Goal: Task Accomplishment & Management: Use online tool/utility

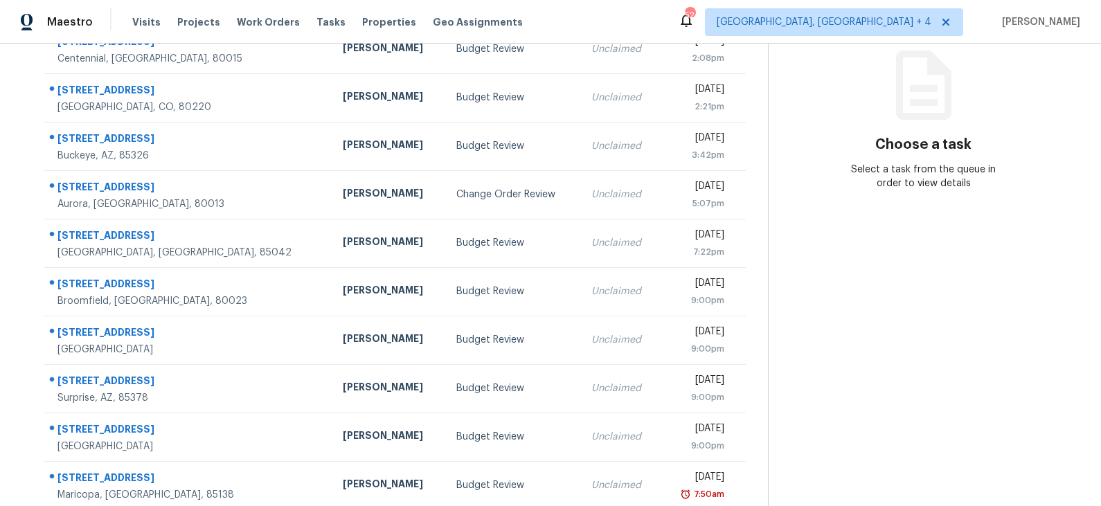
scroll to position [188, 0]
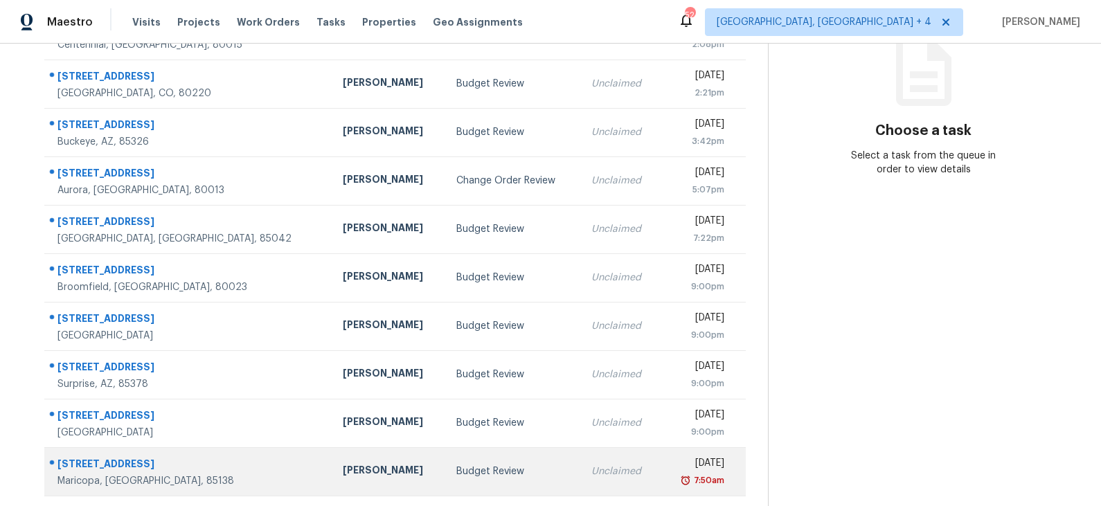
click at [343, 478] on div "[PERSON_NAME]" at bounding box center [389, 471] width 92 height 17
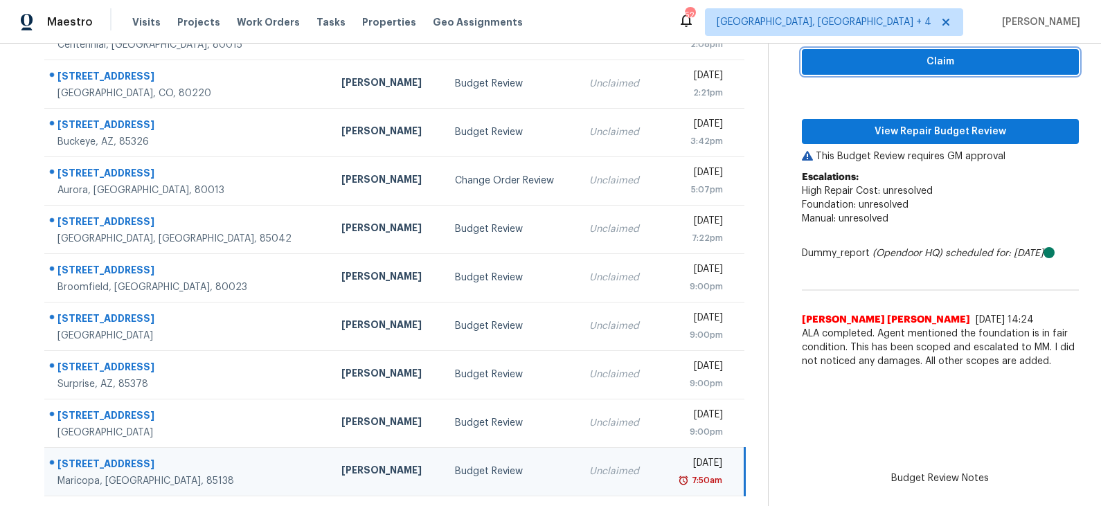
click at [902, 63] on span "Claim" at bounding box center [940, 61] width 255 height 17
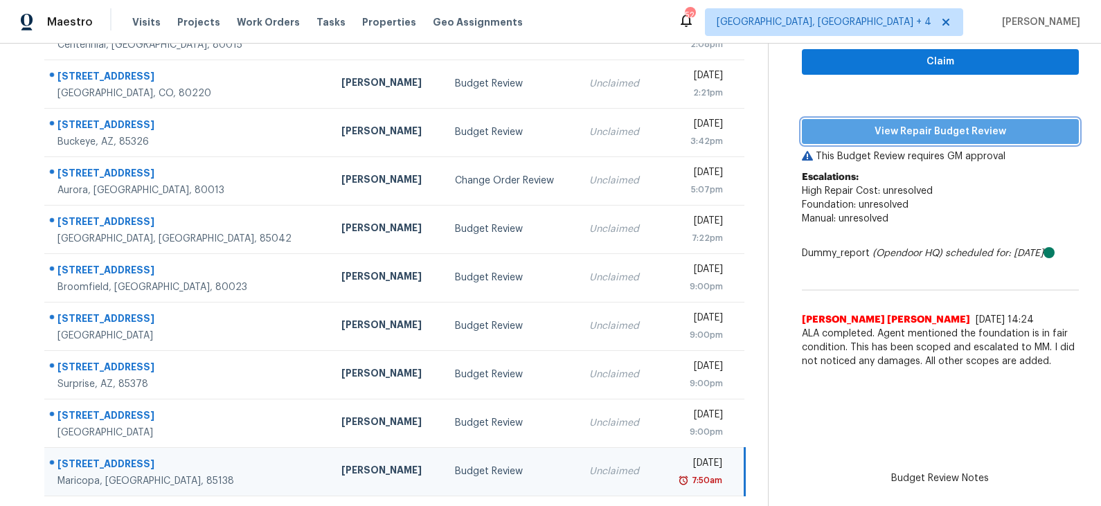
click at [897, 126] on span "View Repair Budget Review" at bounding box center [940, 131] width 255 height 17
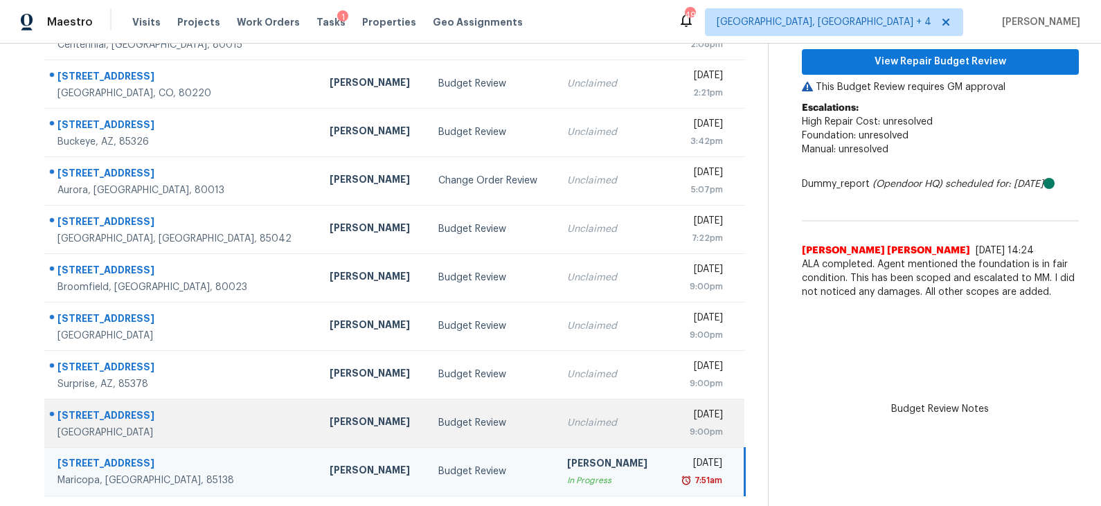
click at [438, 423] on div "Budget Review" at bounding box center [491, 423] width 107 height 14
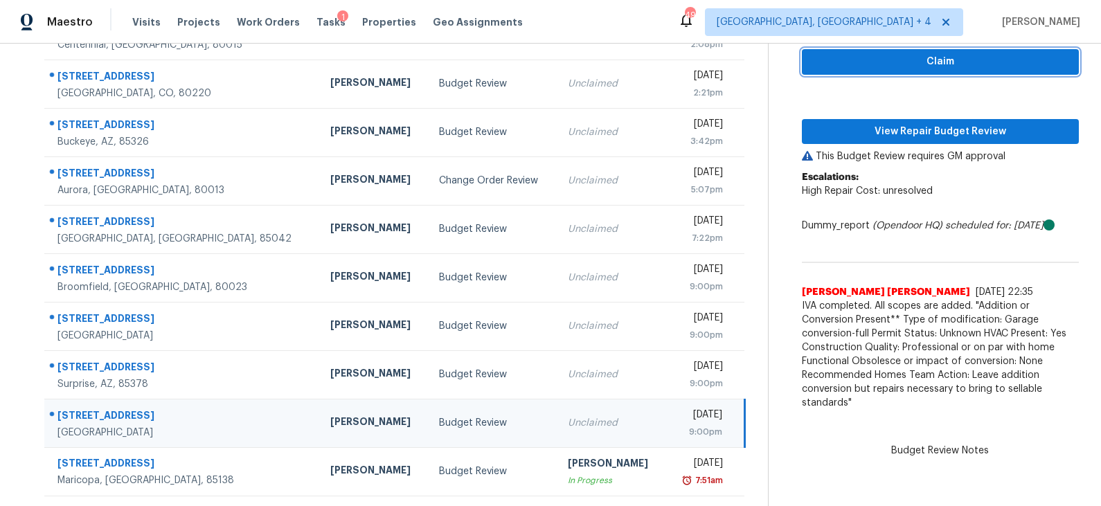
click at [909, 64] on span "Claim" at bounding box center [940, 61] width 255 height 17
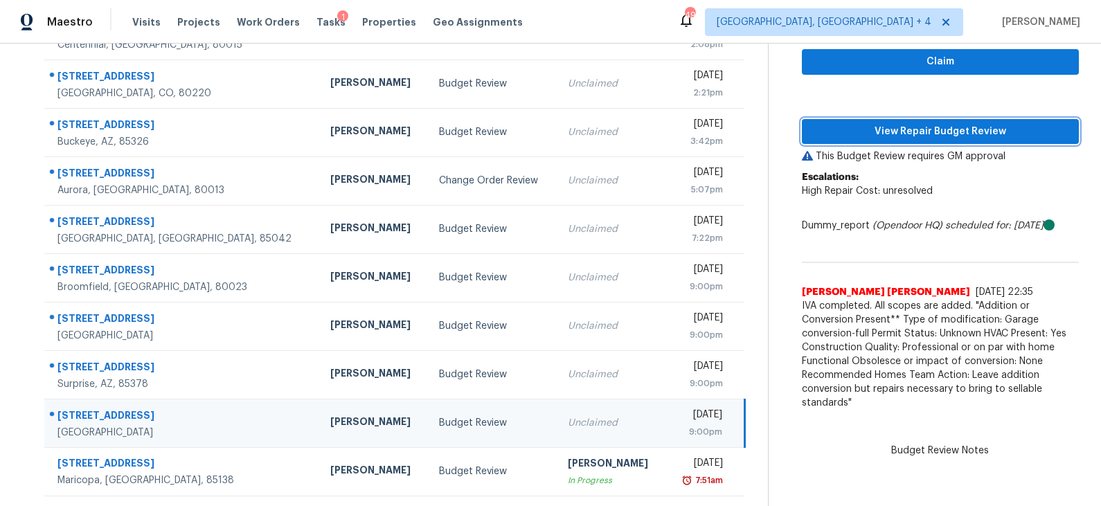
click at [901, 128] on span "View Repair Budget Review" at bounding box center [940, 131] width 255 height 17
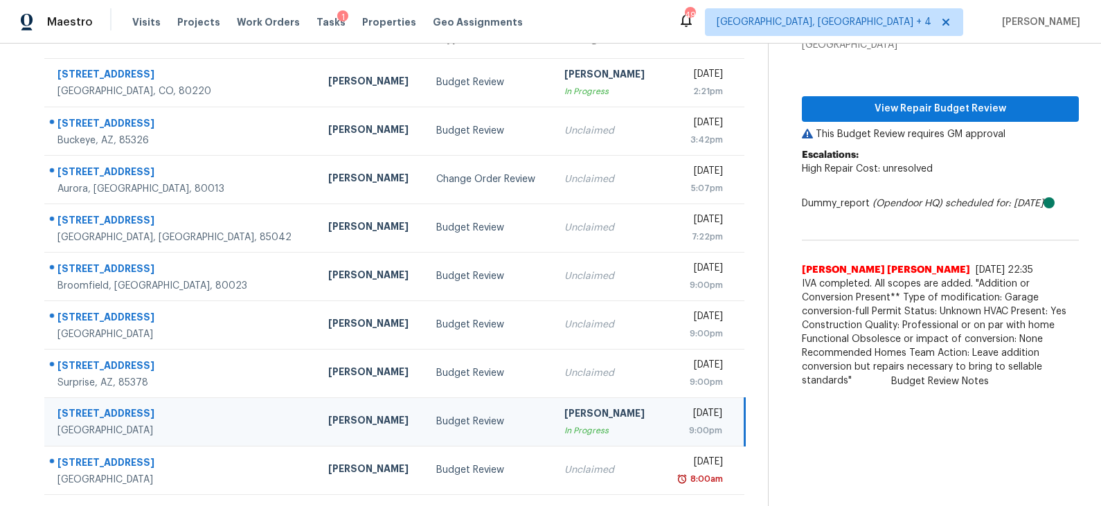
scroll to position [140, 0]
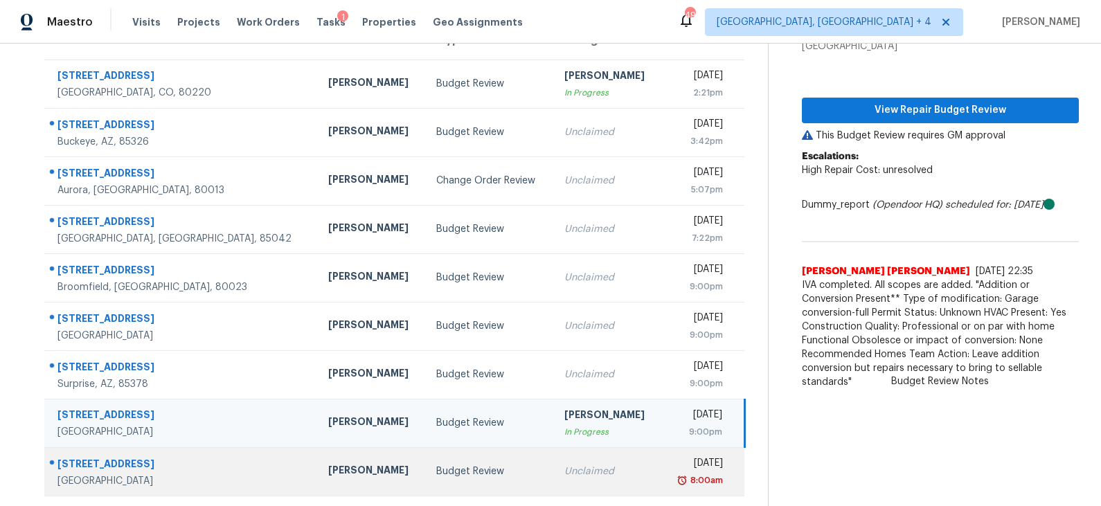
click at [436, 465] on div "Budget Review" at bounding box center [489, 472] width 106 height 14
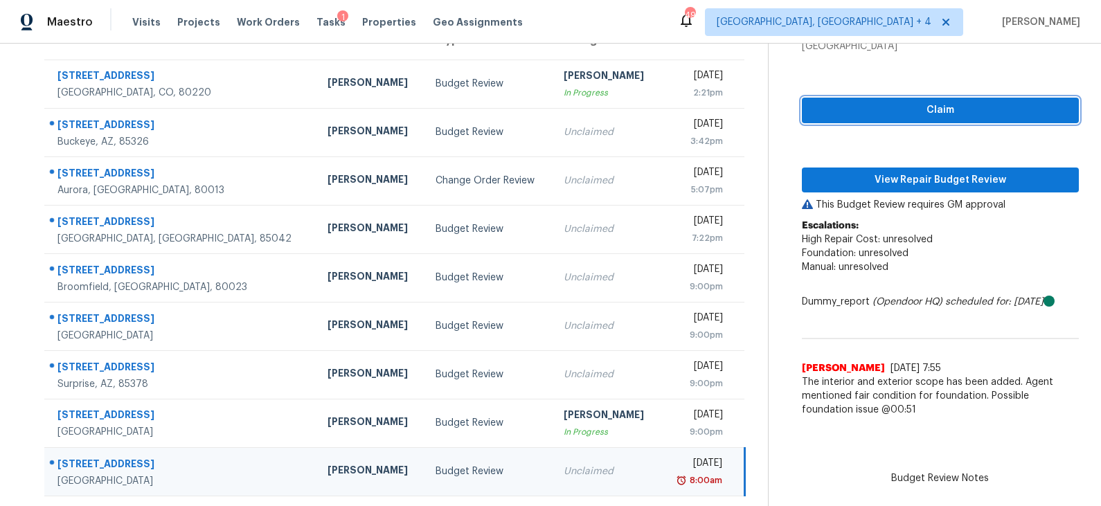
click at [922, 107] on span "Claim" at bounding box center [940, 110] width 255 height 17
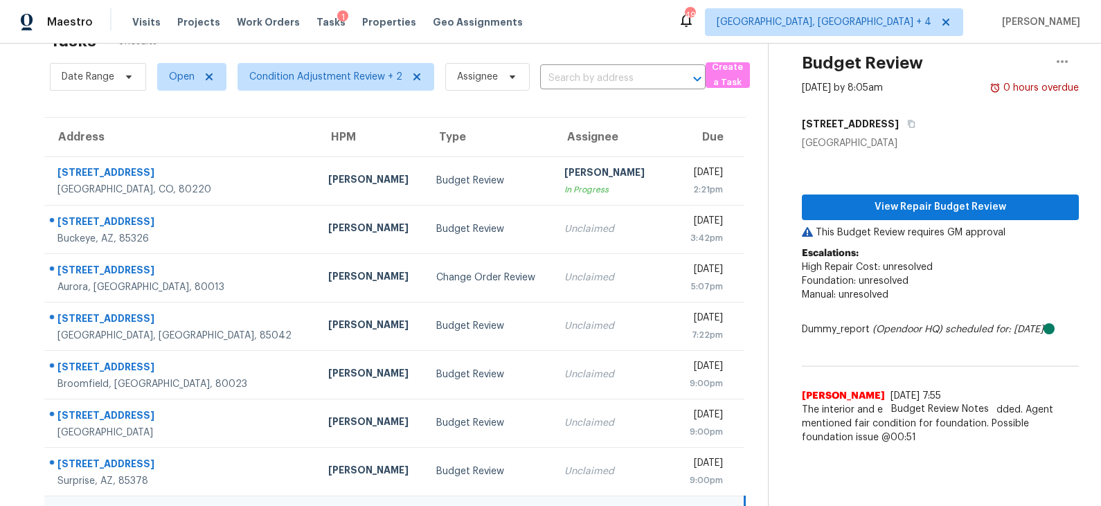
scroll to position [91, 0]
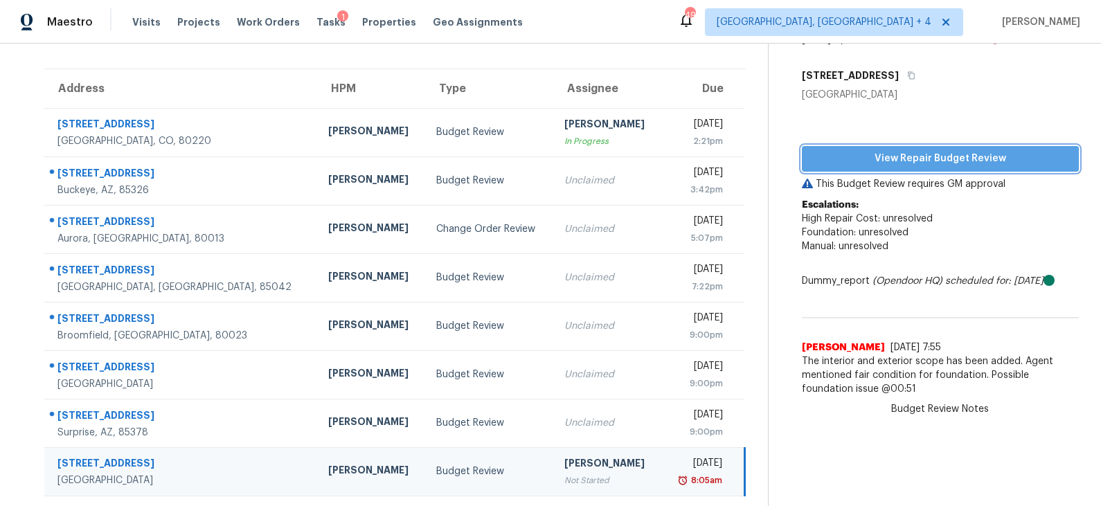
click at [880, 163] on span "View Repair Budget Review" at bounding box center [940, 158] width 255 height 17
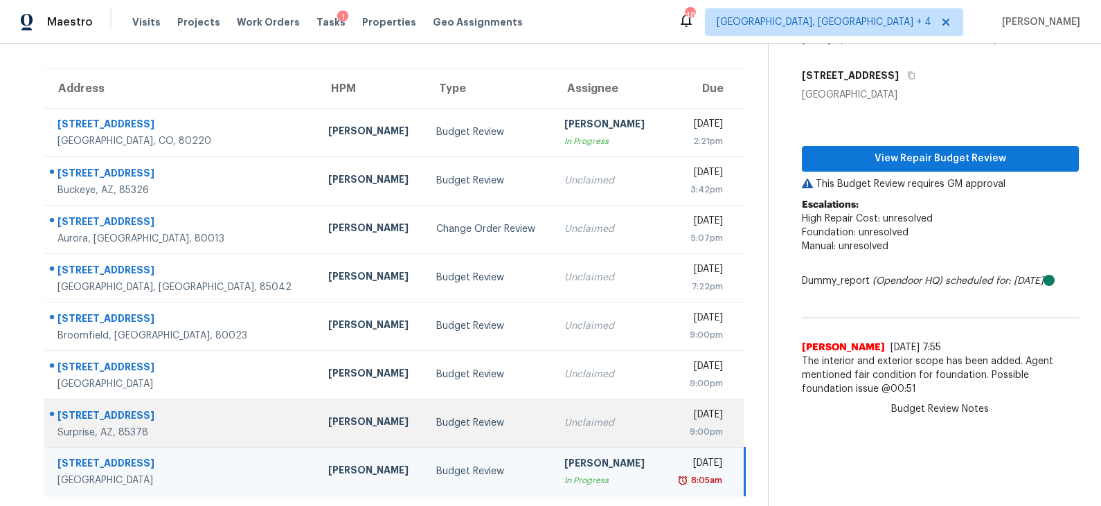
click at [433, 431] on td "Budget Review" at bounding box center [489, 423] width 128 height 48
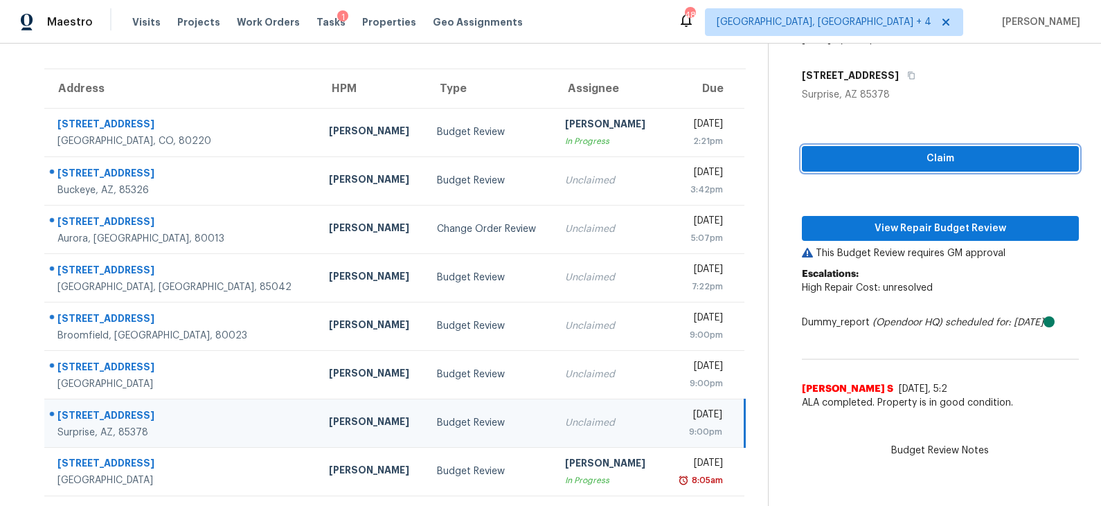
click at [909, 159] on span "Claim" at bounding box center [940, 158] width 255 height 17
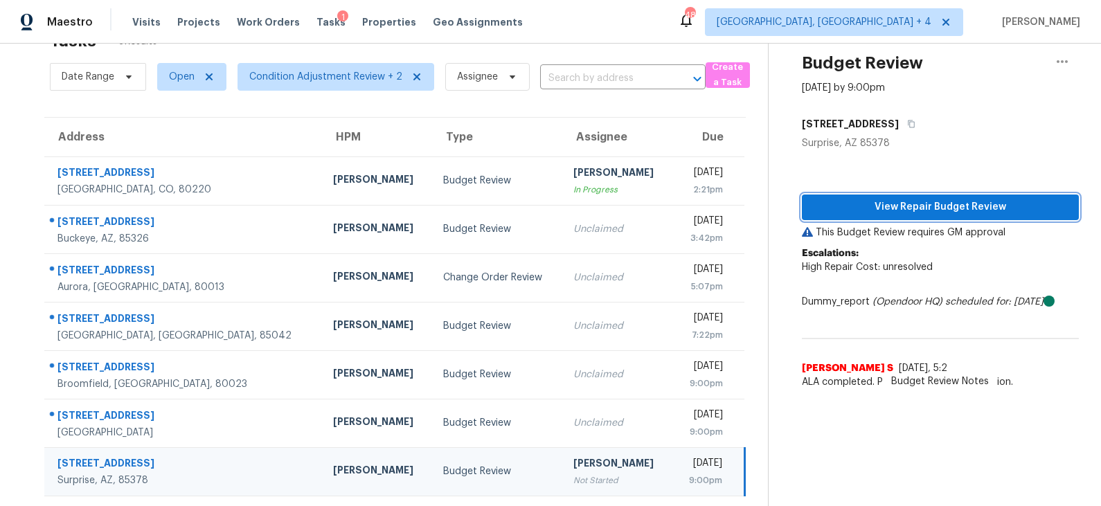
click at [913, 209] on span "View Repair Budget Review" at bounding box center [940, 207] width 255 height 17
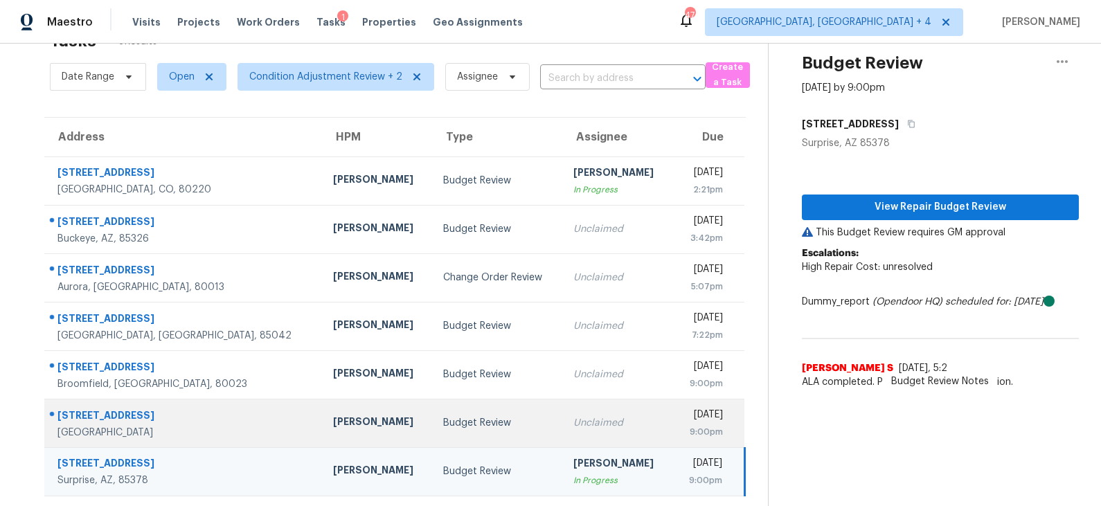
click at [443, 416] on div "Budget Review" at bounding box center [497, 423] width 108 height 14
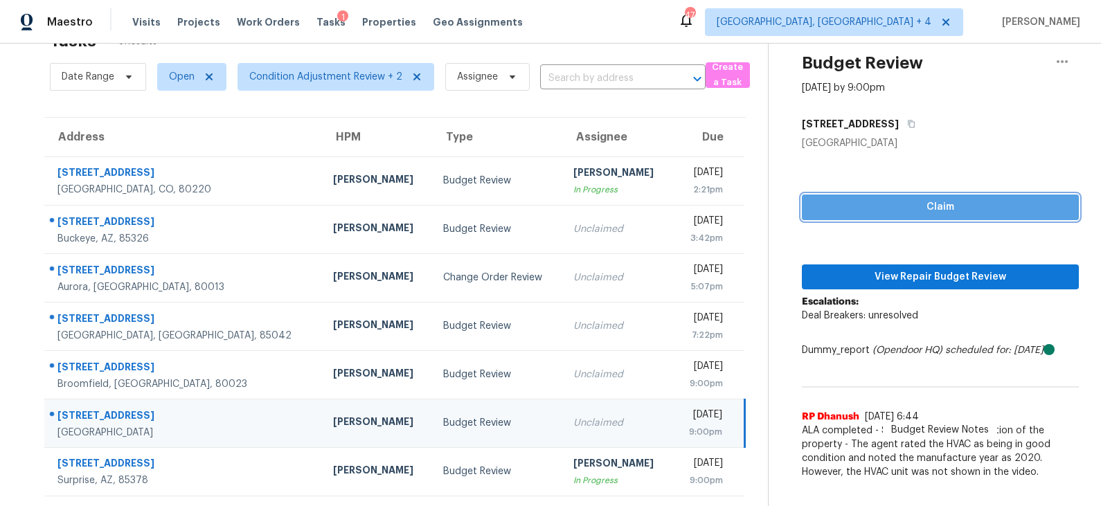
click at [890, 204] on span "Claim" at bounding box center [940, 207] width 255 height 17
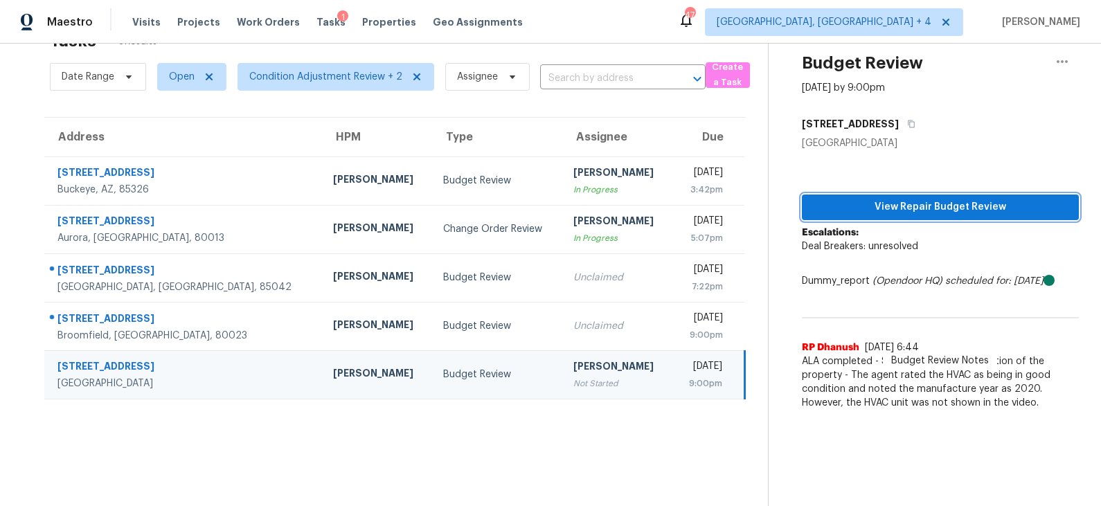
click at [890, 204] on span "View Repair Budget Review" at bounding box center [940, 207] width 255 height 17
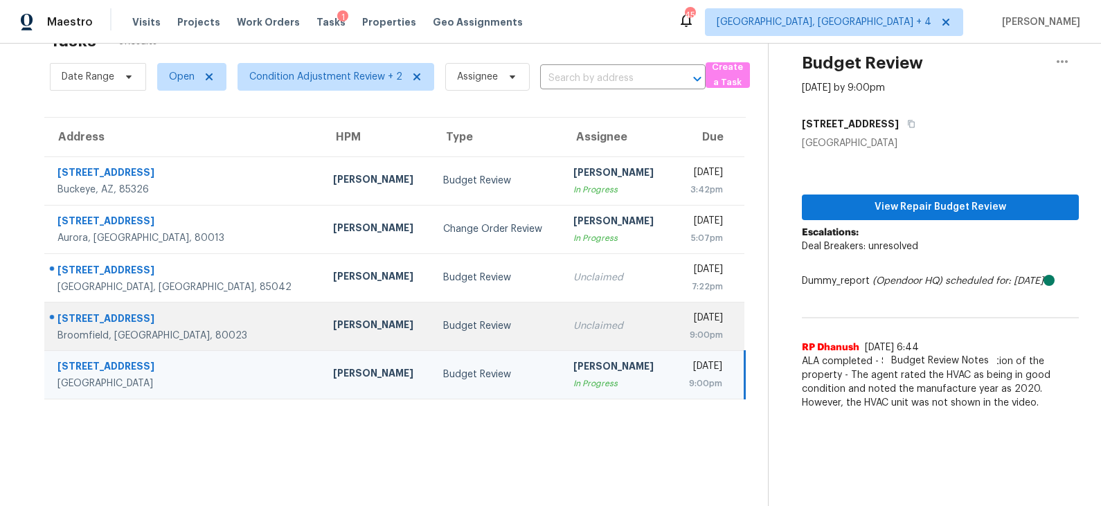
click at [443, 321] on div "Budget Review" at bounding box center [497, 326] width 108 height 14
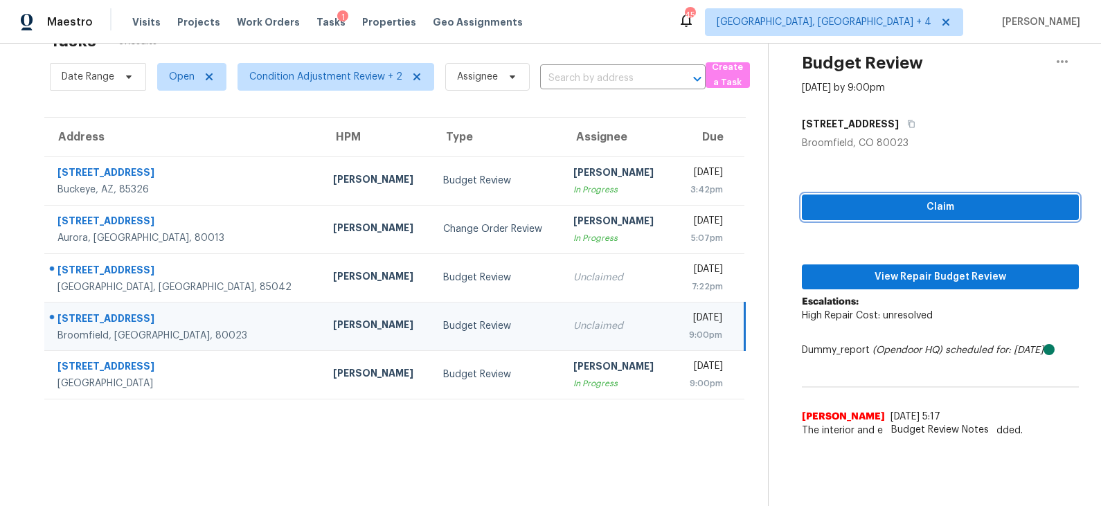
click at [908, 207] on span "Claim" at bounding box center [940, 207] width 255 height 17
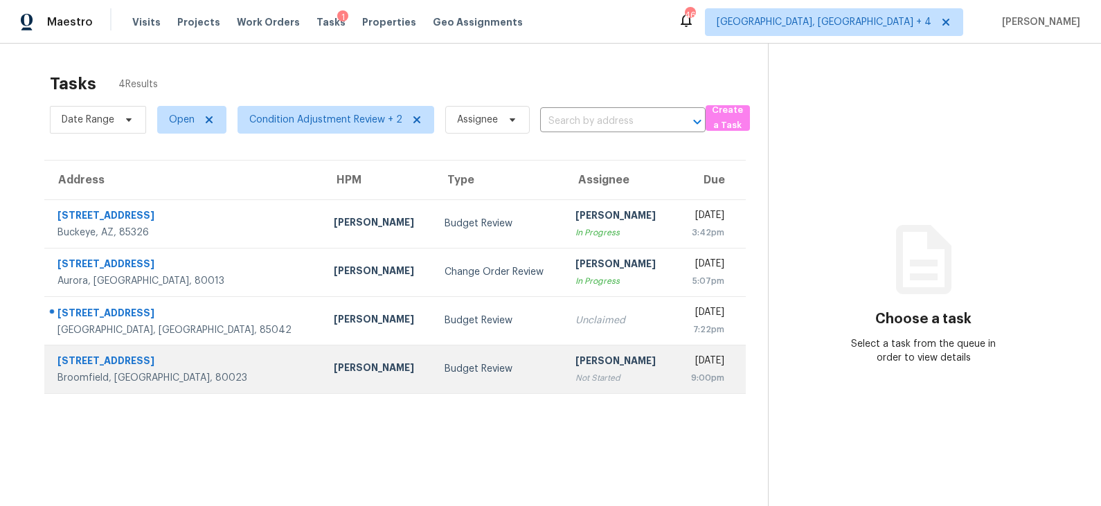
click at [575, 373] on div "Not Started" at bounding box center [619, 378] width 89 height 14
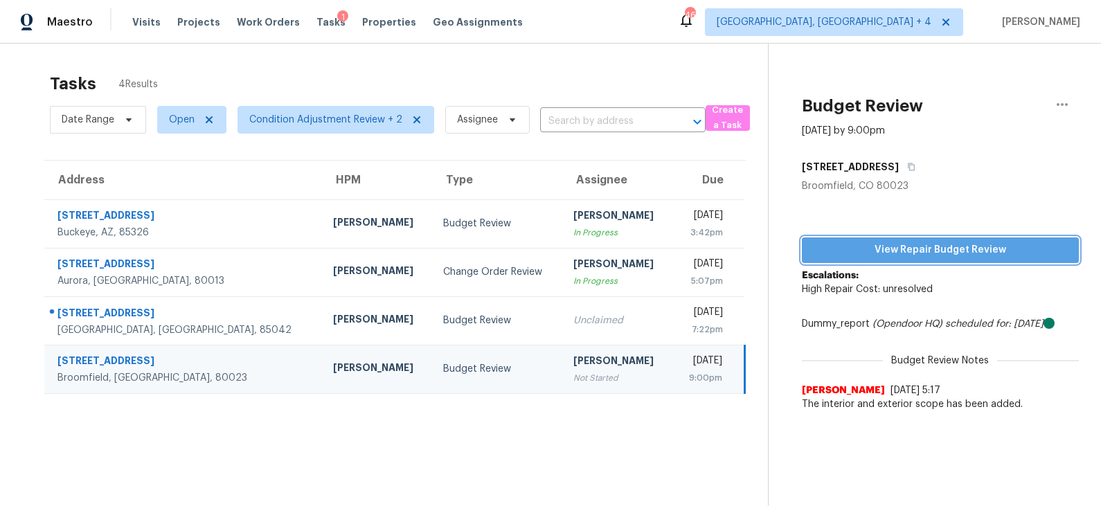
click at [933, 250] on span "View Repair Budget Review" at bounding box center [940, 250] width 255 height 17
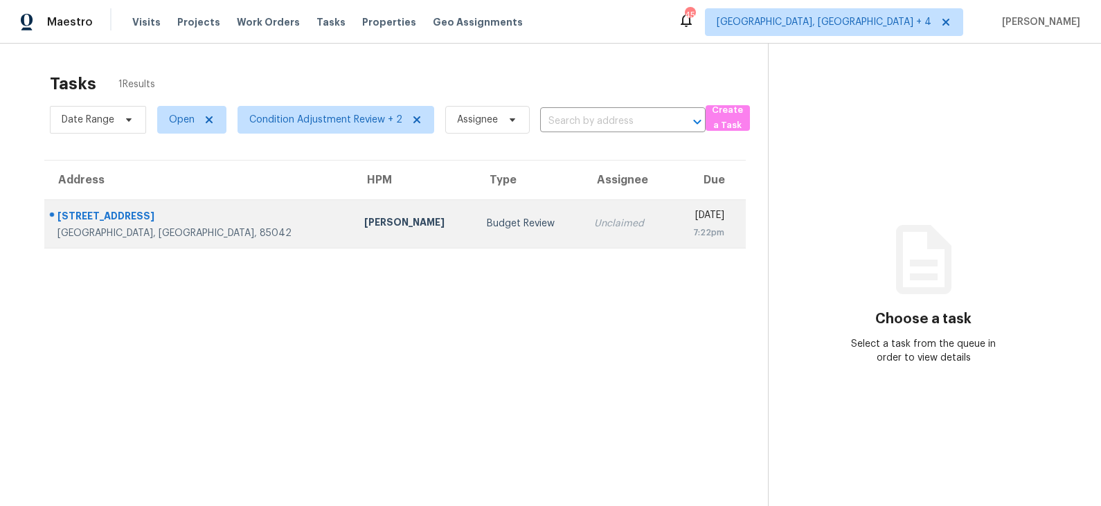
click at [487, 228] on div "Budget Review" at bounding box center [529, 224] width 85 height 14
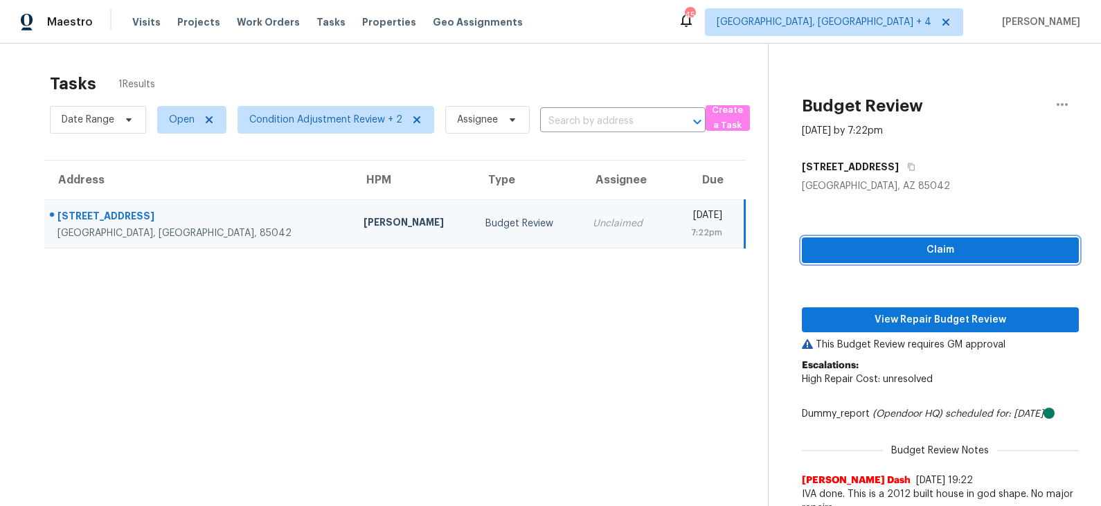
click at [893, 242] on span "Claim" at bounding box center [940, 250] width 255 height 17
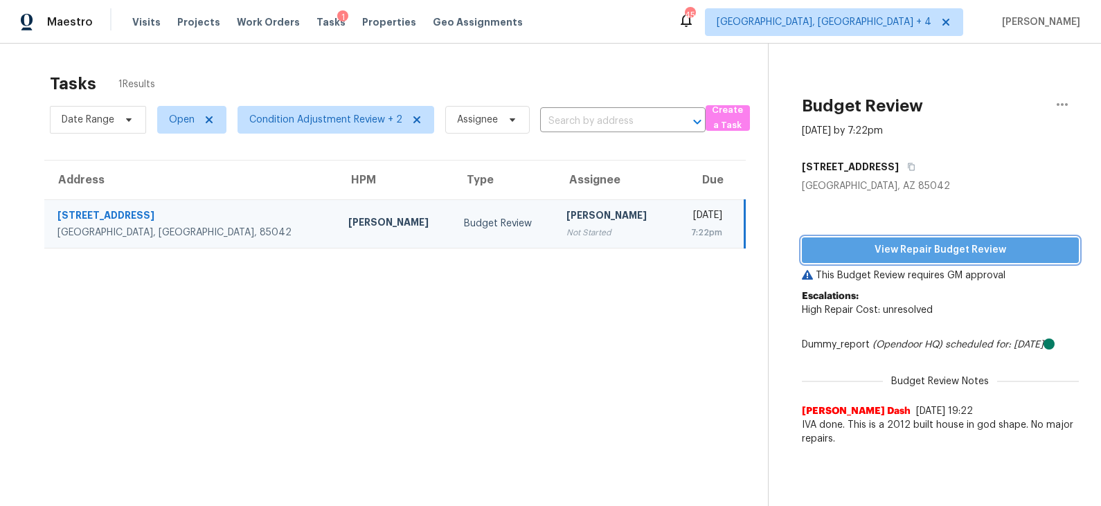
click at [900, 247] on span "View Repair Budget Review" at bounding box center [940, 250] width 255 height 17
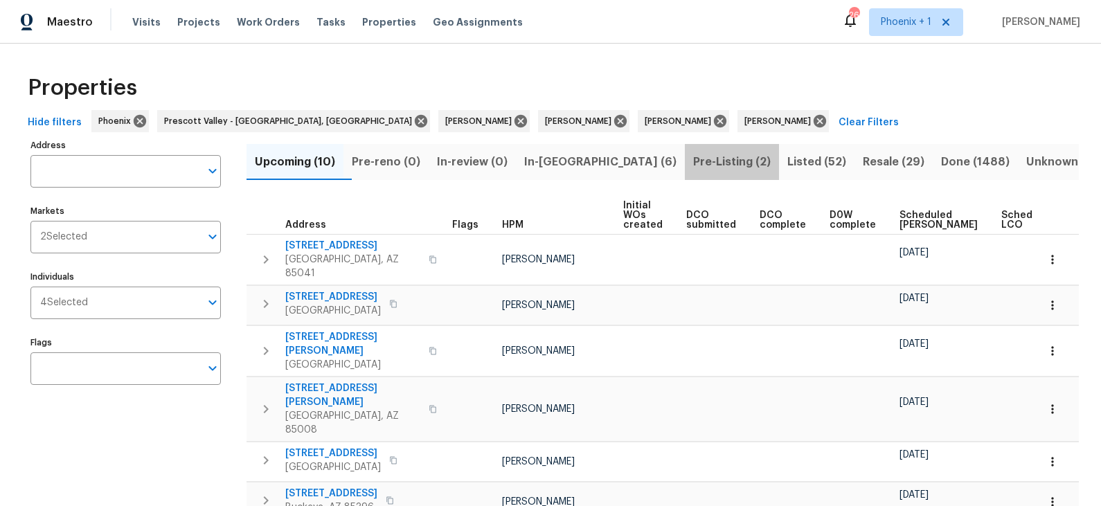
click at [693, 159] on span "Pre-Listing (2)" at bounding box center [732, 161] width 78 height 19
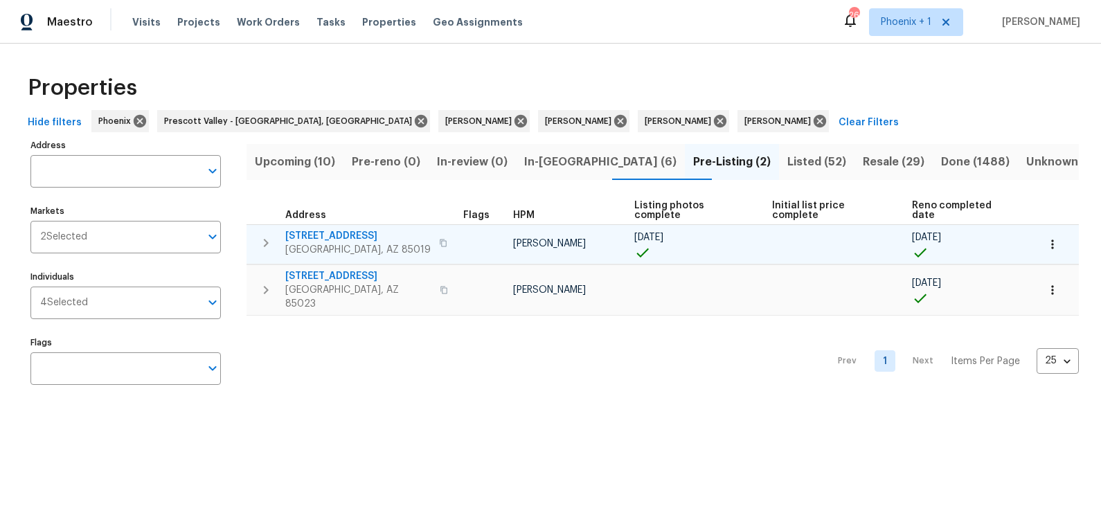
click at [338, 229] on span "3618 W Rancho Dr" at bounding box center [357, 236] width 145 height 14
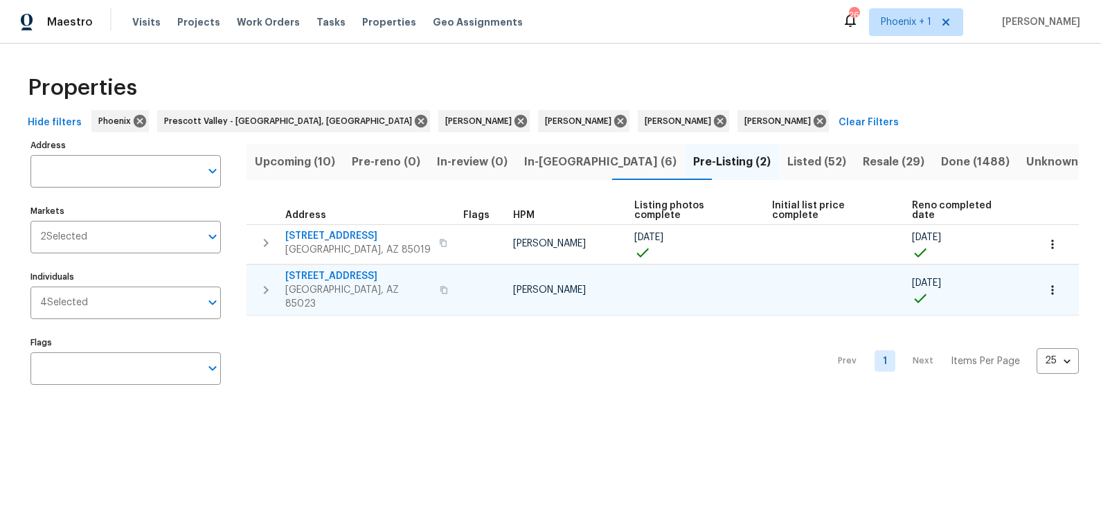
click at [347, 269] on span "2337 W Tierra Buena Ln" at bounding box center [358, 276] width 146 height 14
click at [350, 269] on span "2337 W Tierra Buena Ln" at bounding box center [358, 276] width 146 height 14
click at [574, 160] on span "In-reno (6)" at bounding box center [600, 161] width 152 height 19
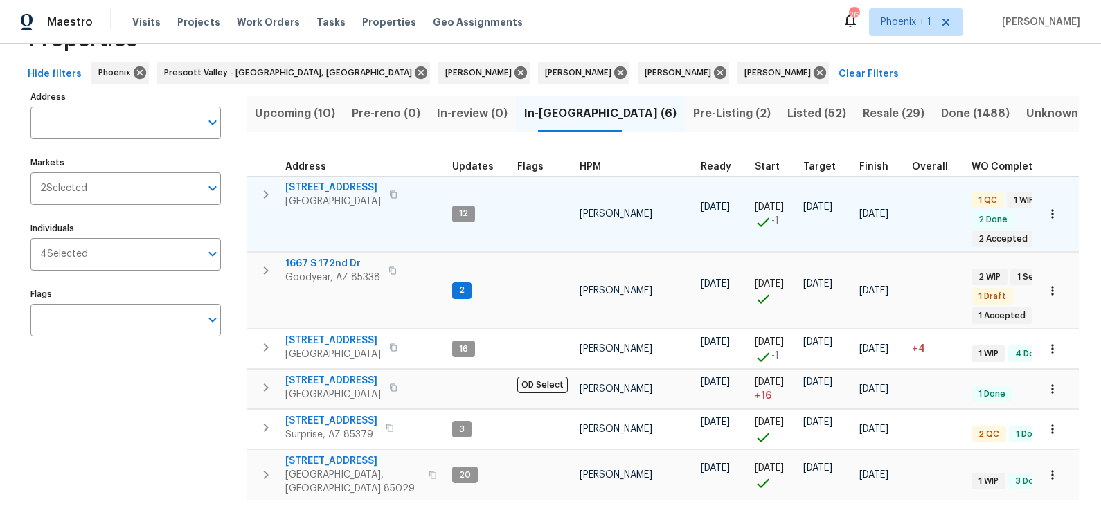
scroll to position [64, 0]
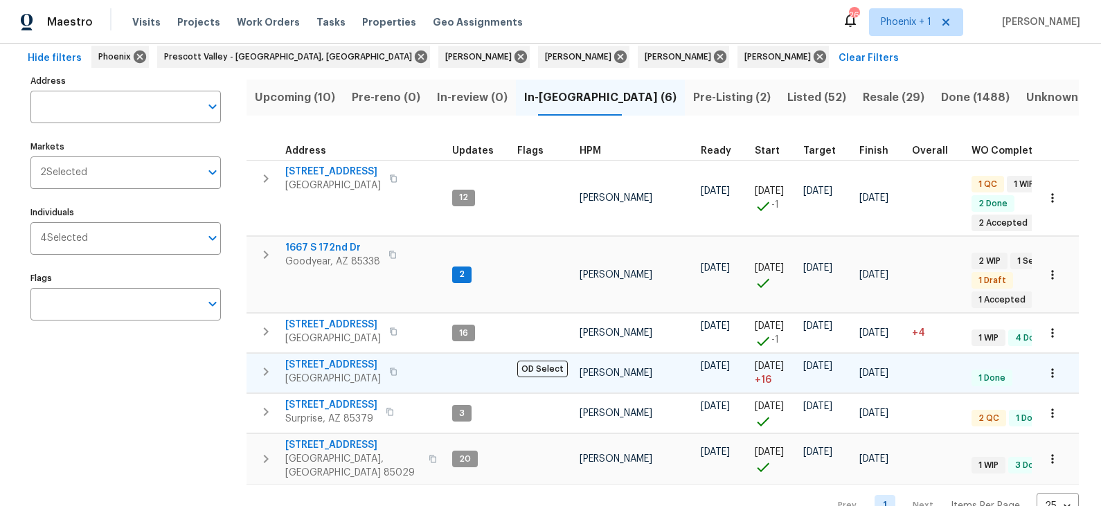
click at [367, 358] on span "13433 N Emberwood Dr" at bounding box center [333, 365] width 96 height 14
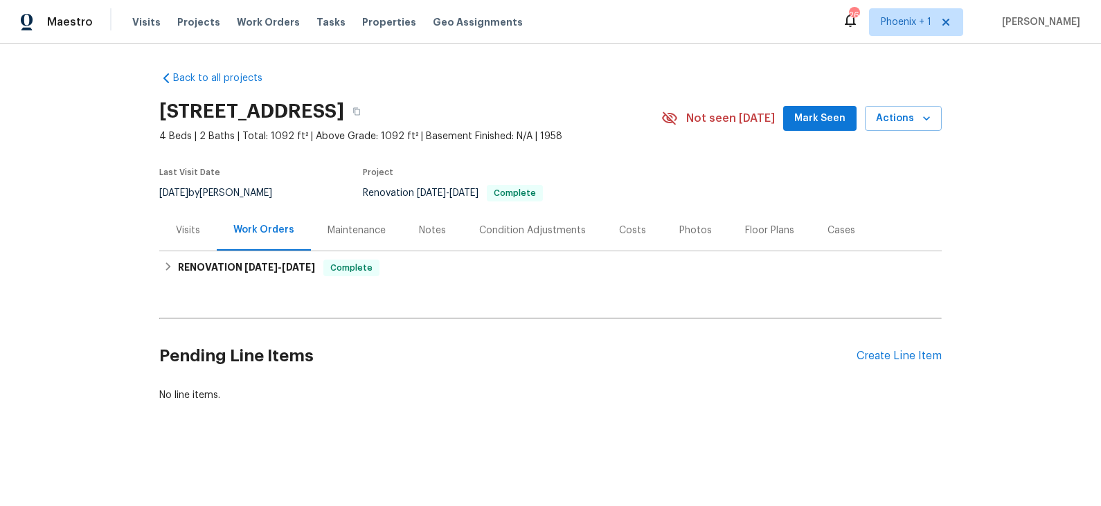
click at [685, 224] on div "Photos" at bounding box center [695, 231] width 33 height 14
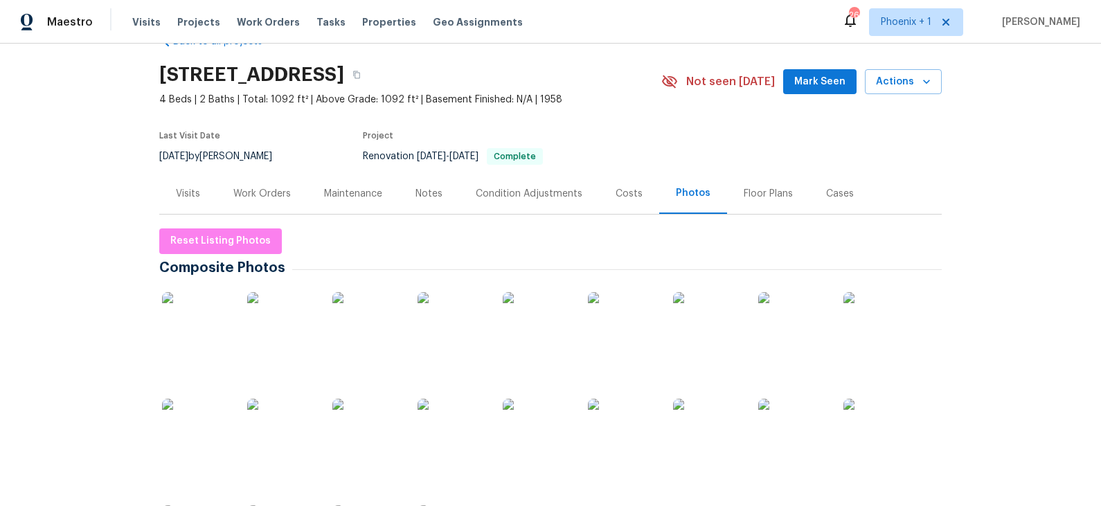
scroll to position [39, 0]
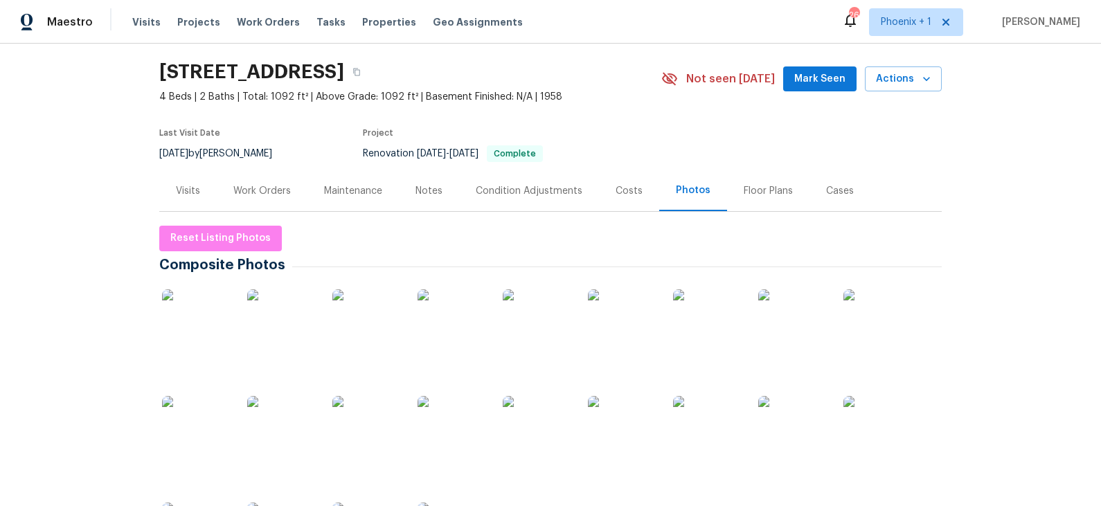
click at [218, 315] on img at bounding box center [196, 323] width 69 height 69
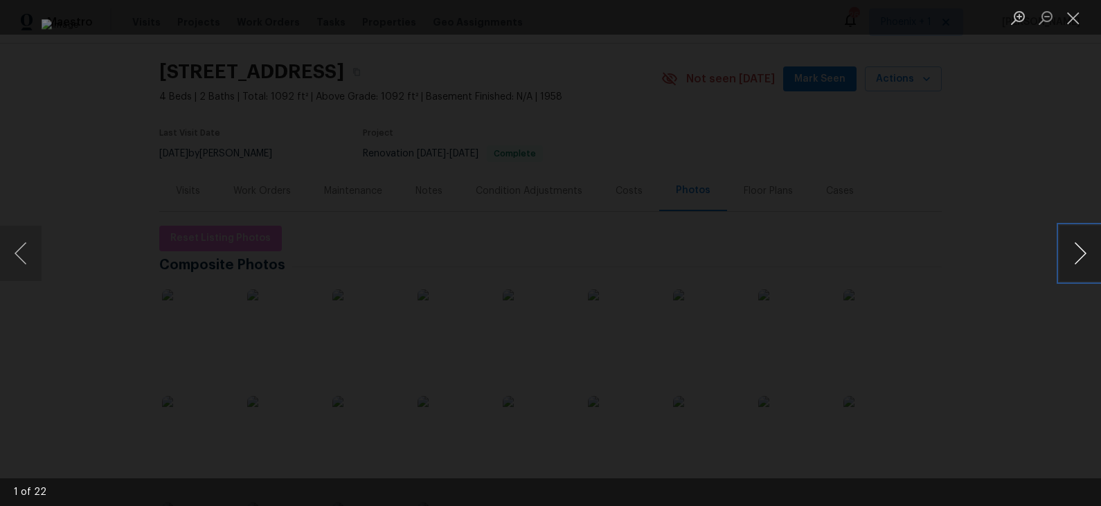
click at [990, 255] on button "Next image" at bounding box center [1080, 253] width 42 height 55
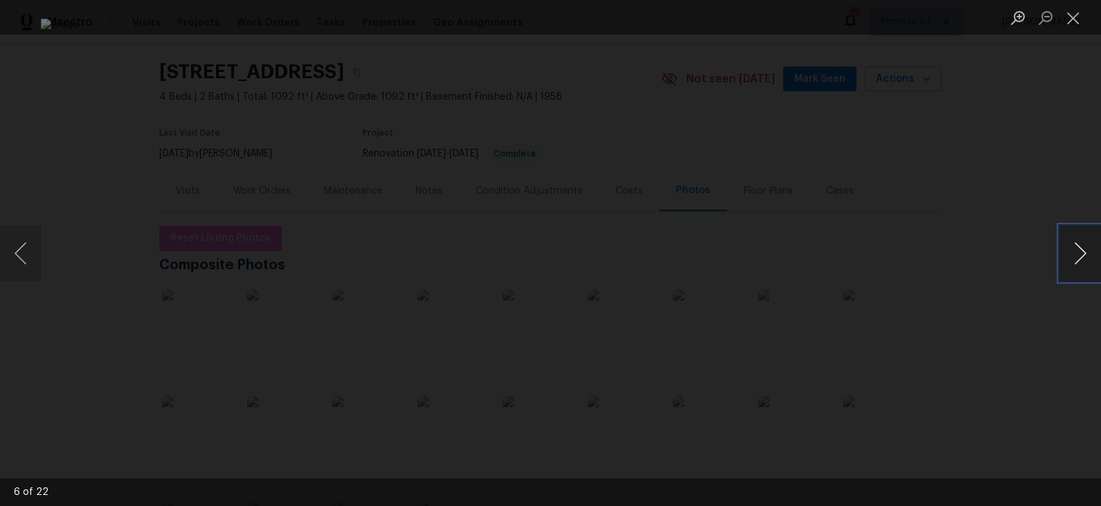
click at [990, 255] on button "Next image" at bounding box center [1080, 253] width 42 height 55
click at [990, 254] on button "Next image" at bounding box center [1080, 253] width 42 height 55
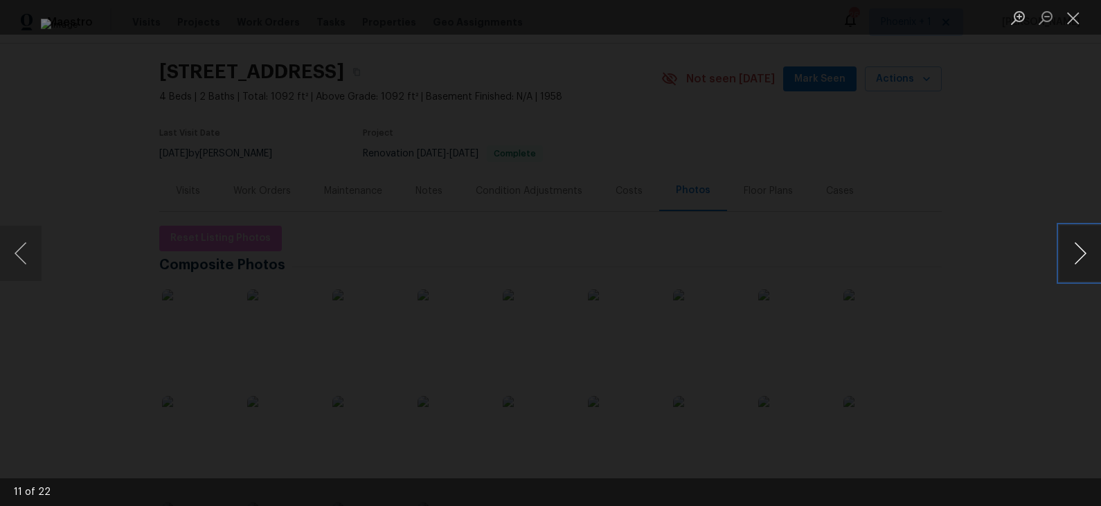
click at [990, 254] on button "Next image" at bounding box center [1080, 253] width 42 height 55
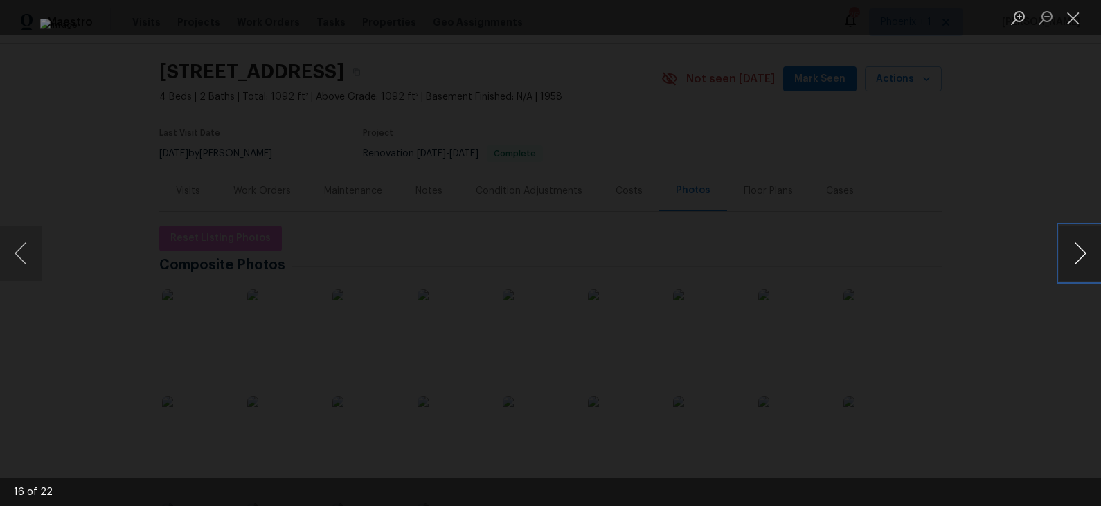
click at [990, 254] on button "Next image" at bounding box center [1080, 253] width 42 height 55
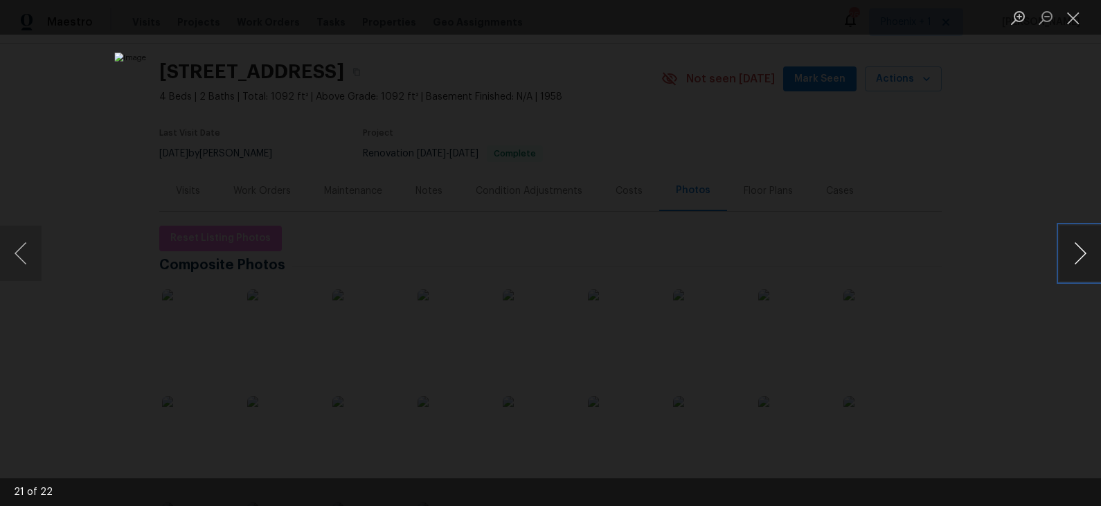
click at [990, 254] on button "Next image" at bounding box center [1080, 253] width 42 height 55
click at [990, 255] on div "Lightbox" at bounding box center [550, 253] width 1101 height 506
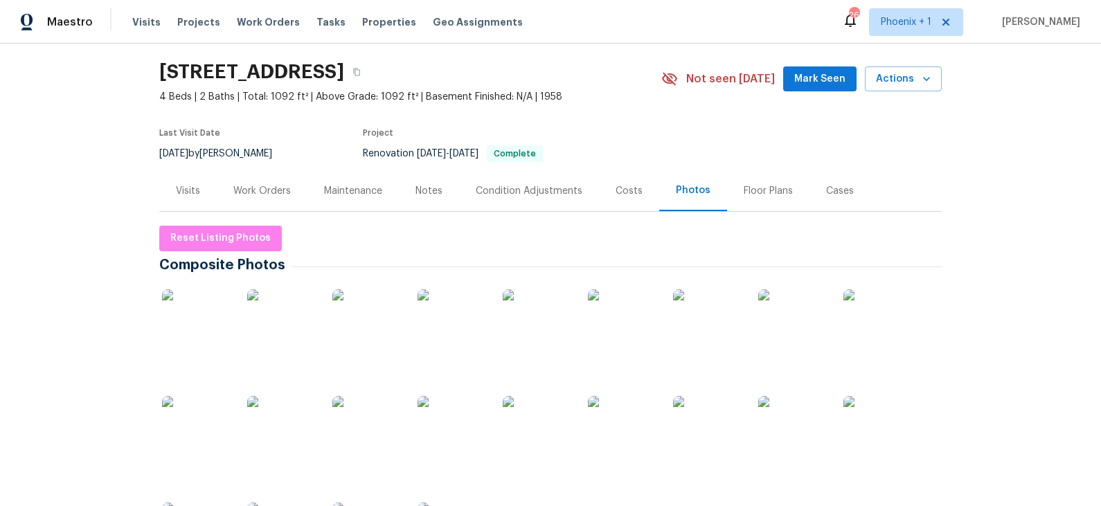
click at [623, 190] on div "Costs" at bounding box center [629, 191] width 27 height 14
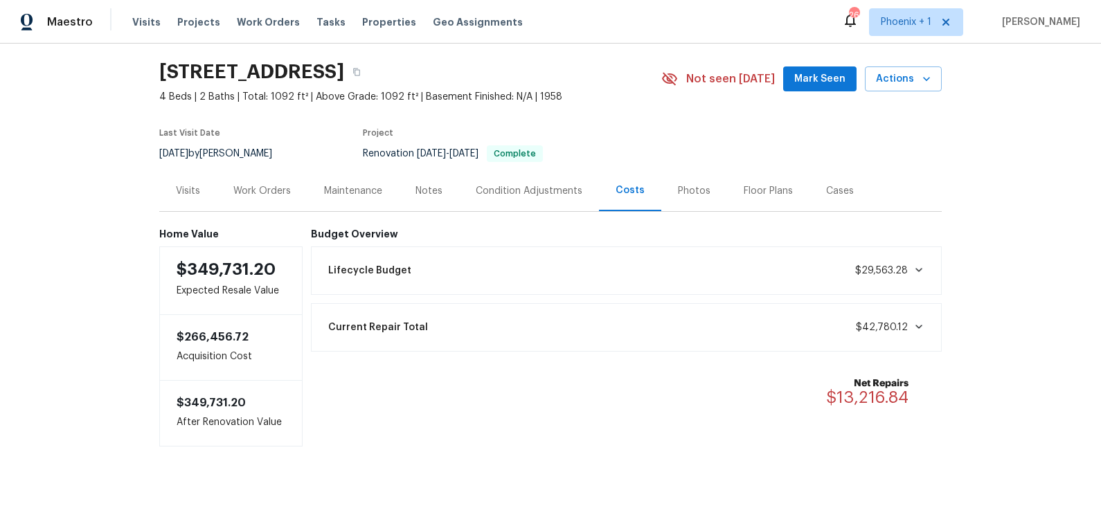
click at [282, 194] on div "Work Orders" at bounding box center [261, 191] width 57 height 14
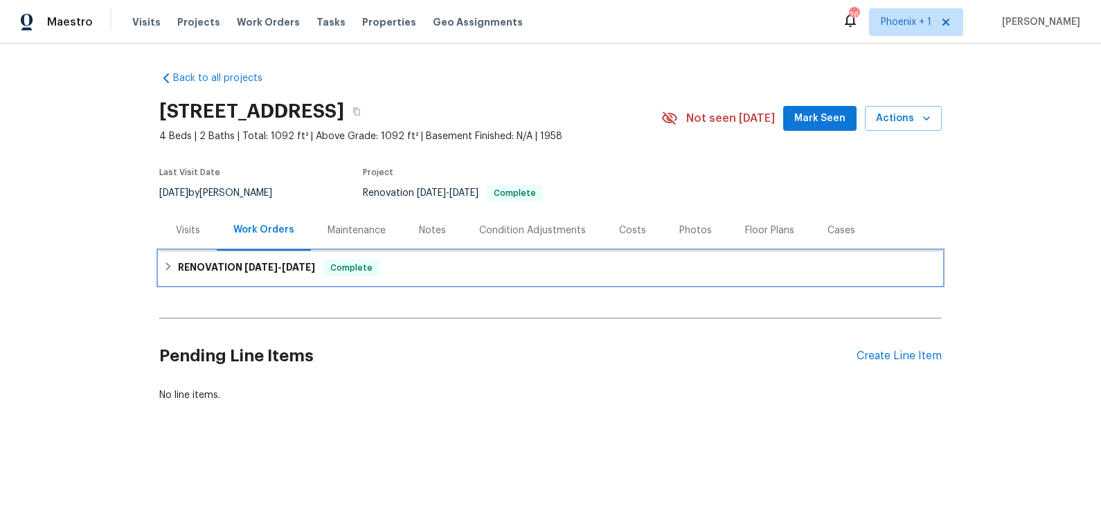
click at [425, 262] on div "RENOVATION 8/5/25 - 9/5/25 Complete" at bounding box center [550, 268] width 774 height 17
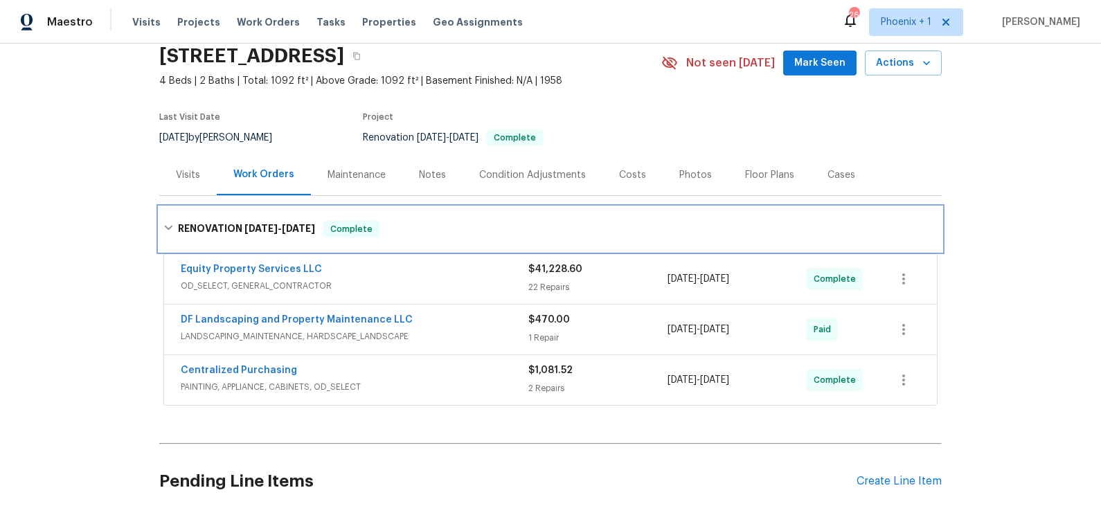
scroll to position [57, 0]
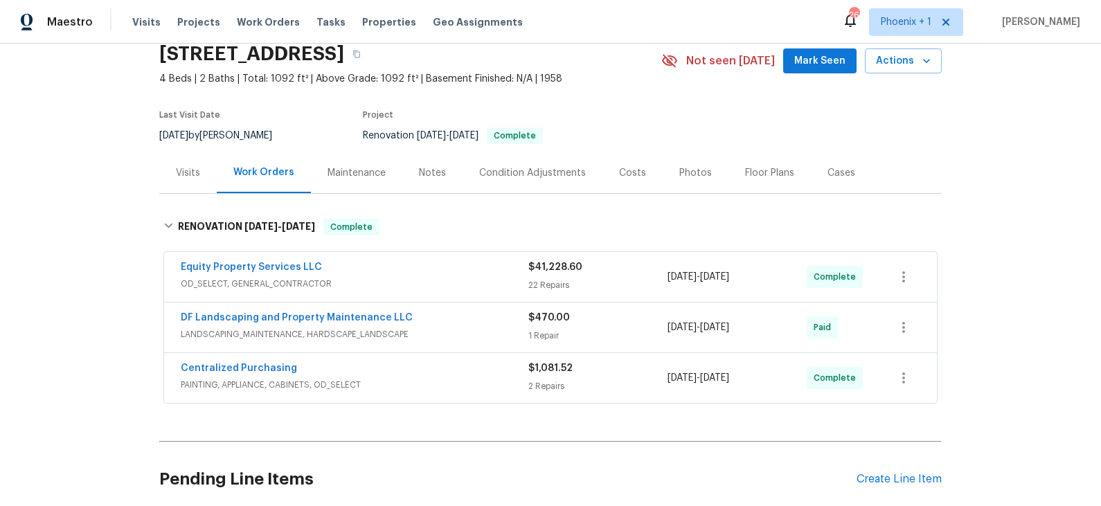
click at [425, 258] on div "Equity Property Services LLC OD_SELECT, GENERAL_CONTRACTOR $41,228.60 22 Repair…" at bounding box center [550, 277] width 773 height 50
click at [423, 269] on div "Equity Property Services LLC" at bounding box center [355, 268] width 348 height 17
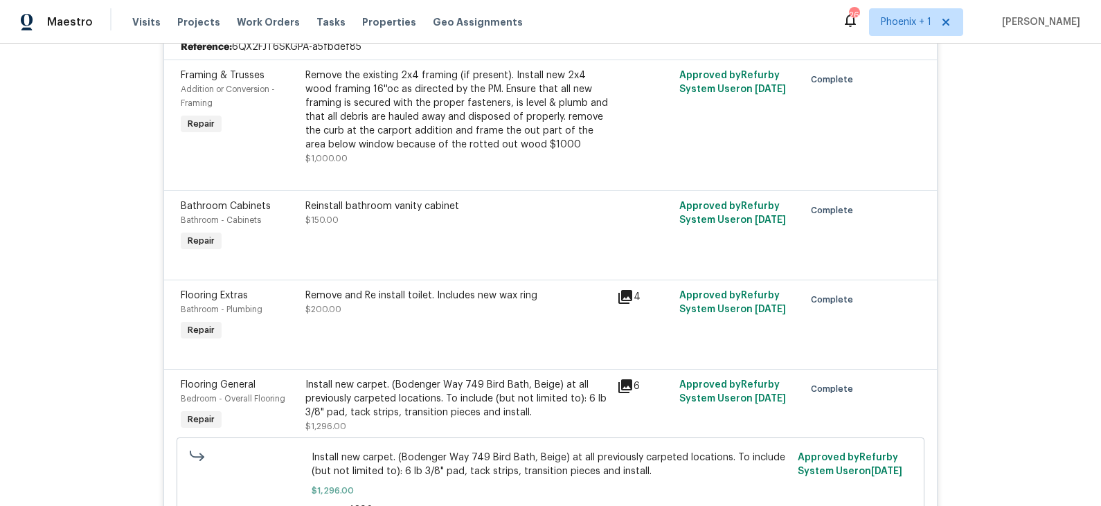
scroll to position [0, 0]
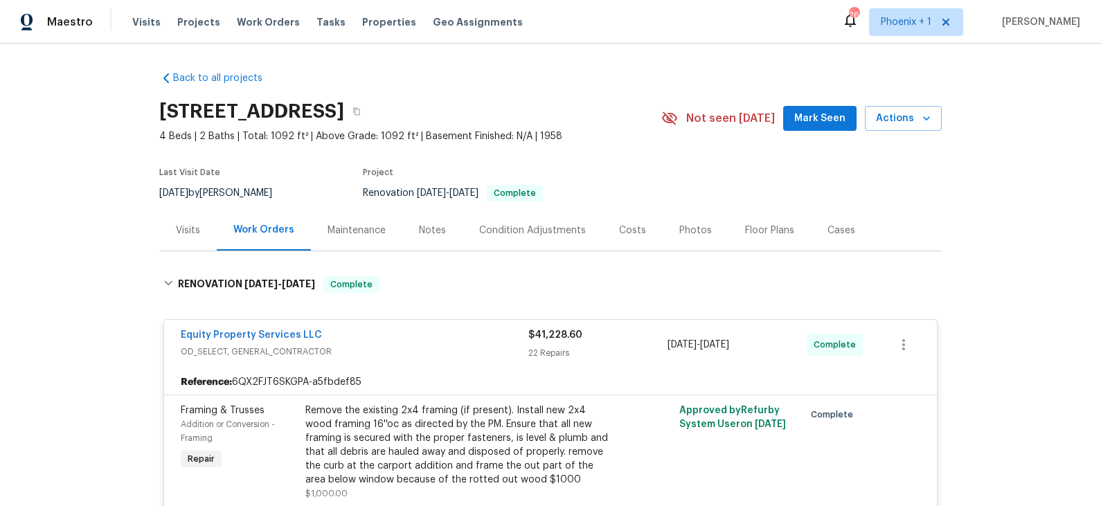
click at [449, 349] on span "OD_SELECT, GENERAL_CONTRACTOR" at bounding box center [355, 352] width 348 height 14
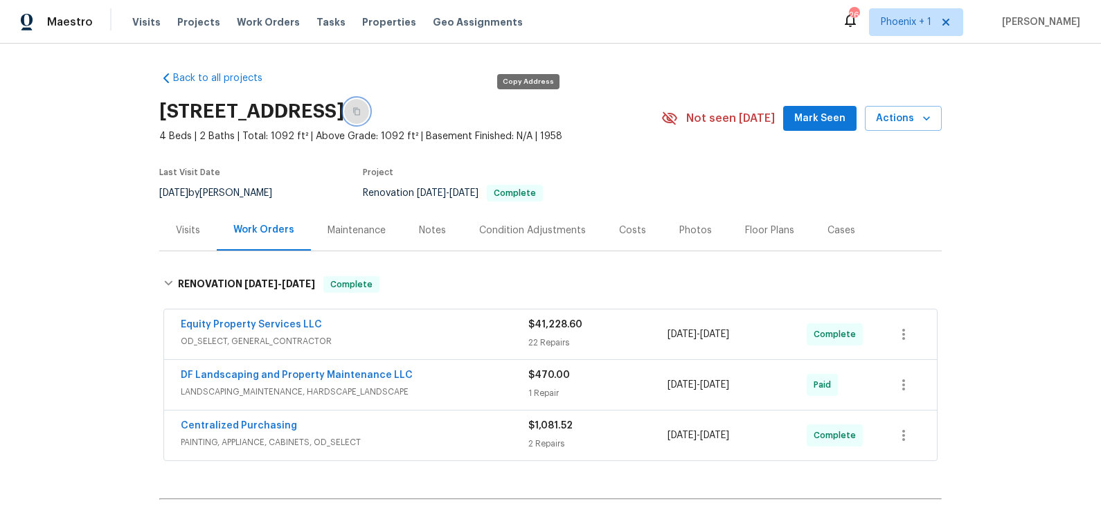
click at [360, 114] on icon "button" at bounding box center [356, 112] width 7 height 8
click at [924, 115] on icon "button" at bounding box center [927, 118] width 14 height 14
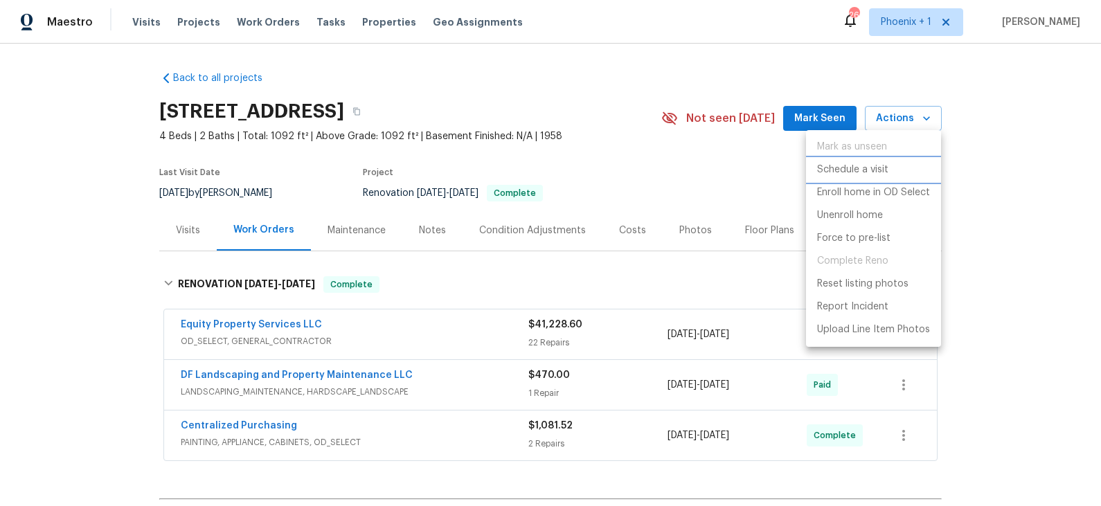
click at [872, 170] on p "Schedule a visit" at bounding box center [852, 170] width 71 height 15
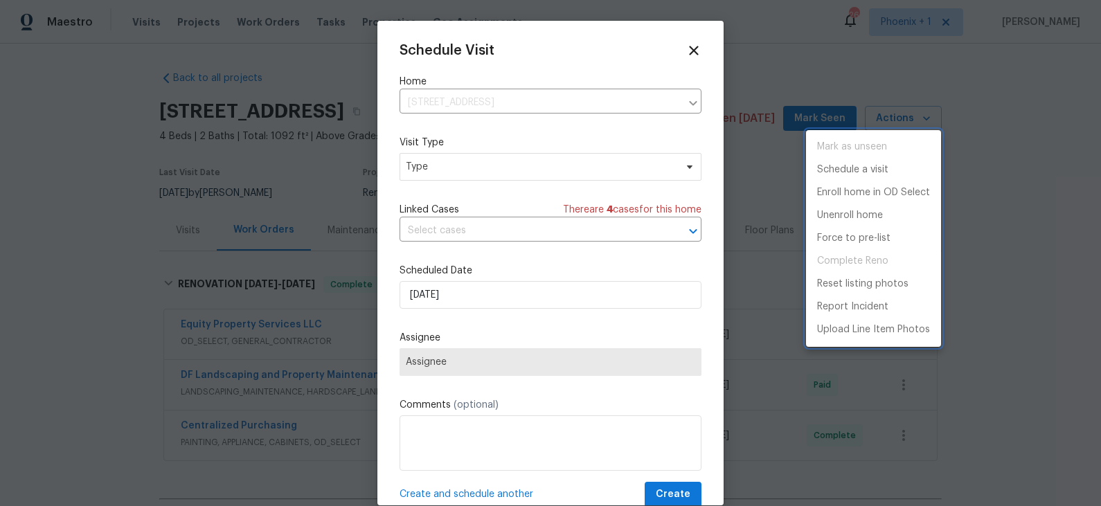
click at [542, 169] on div at bounding box center [550, 253] width 1101 height 506
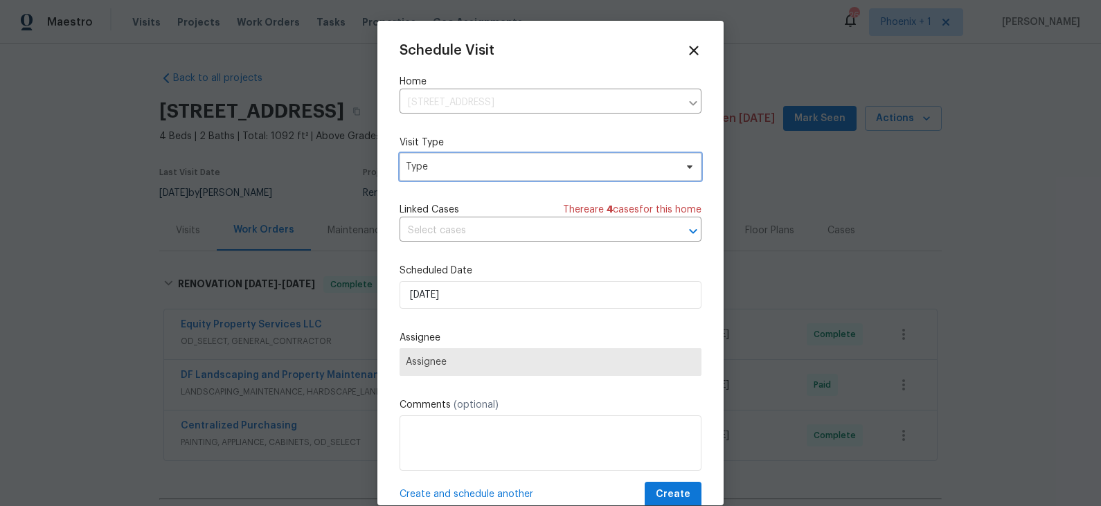
click at [536, 169] on span "Type" at bounding box center [540, 167] width 269 height 14
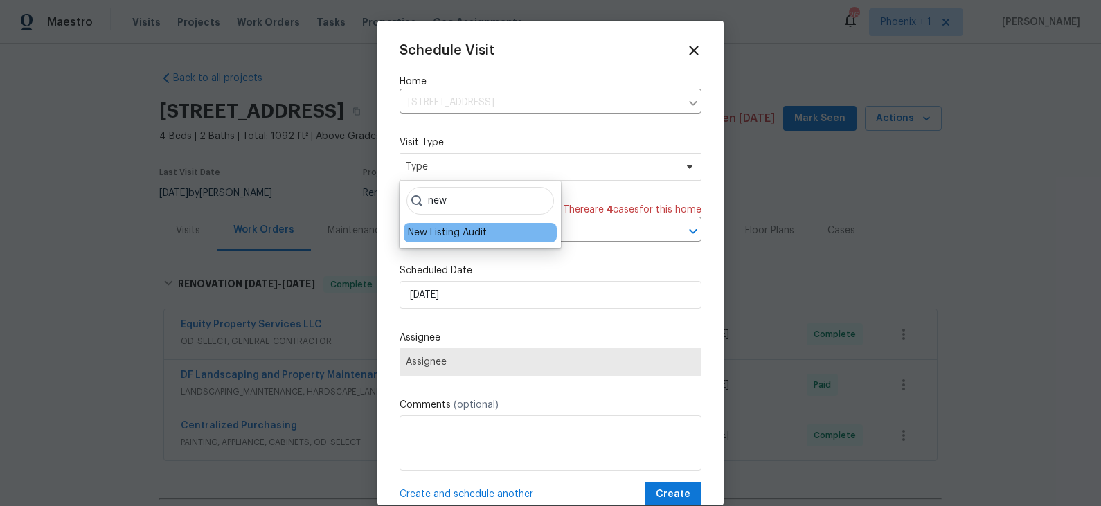
type input "new"
click at [473, 231] on div "New Listing Audit" at bounding box center [447, 233] width 79 height 14
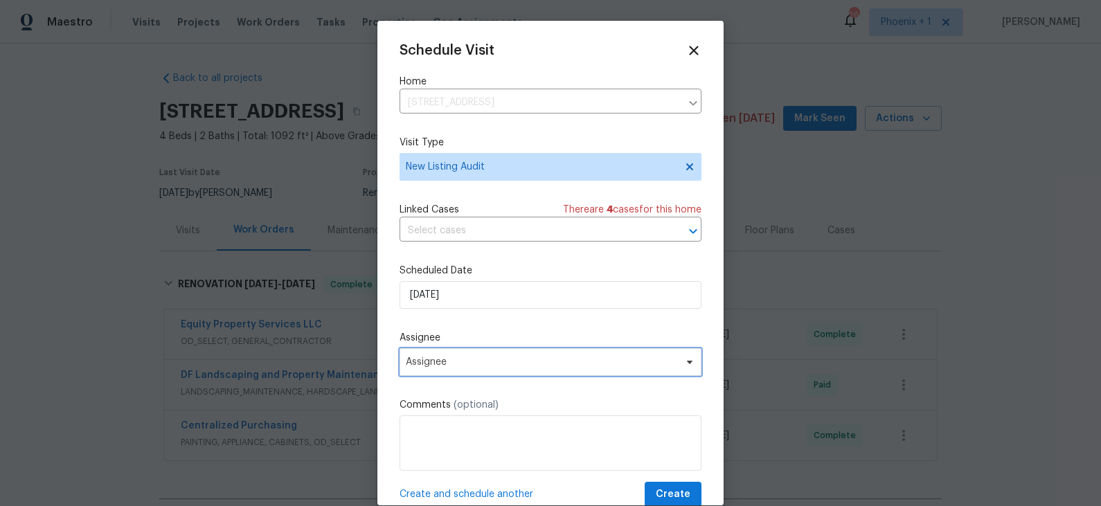
click at [448, 370] on span "Assignee" at bounding box center [551, 362] width 302 height 28
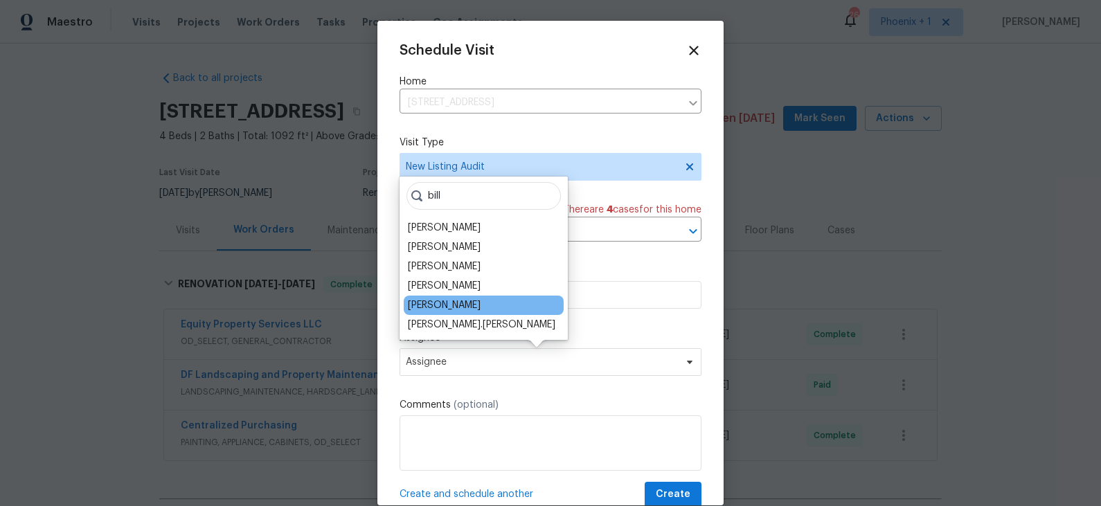
type input "bill"
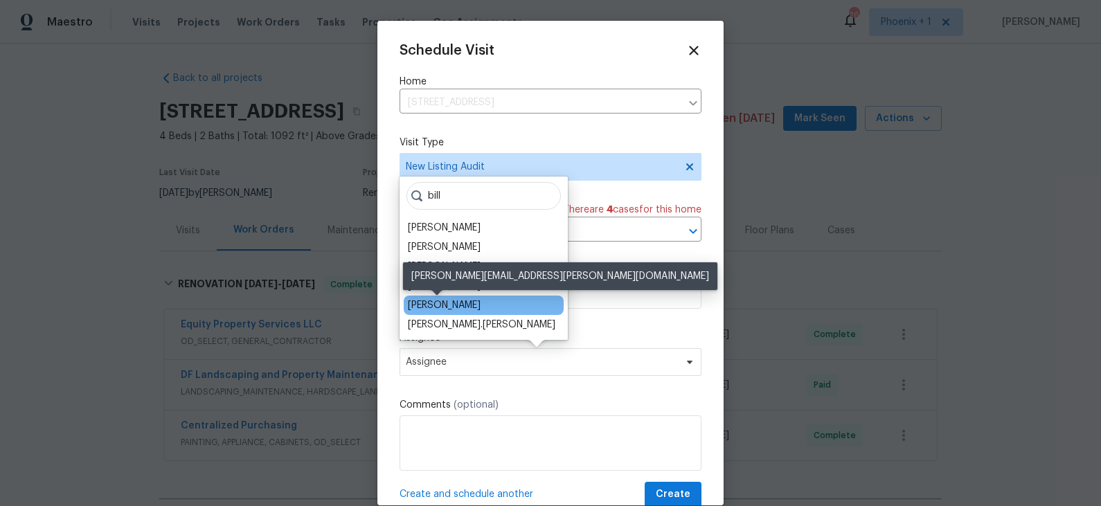
click at [449, 310] on div "[PERSON_NAME]" at bounding box center [444, 305] width 73 height 14
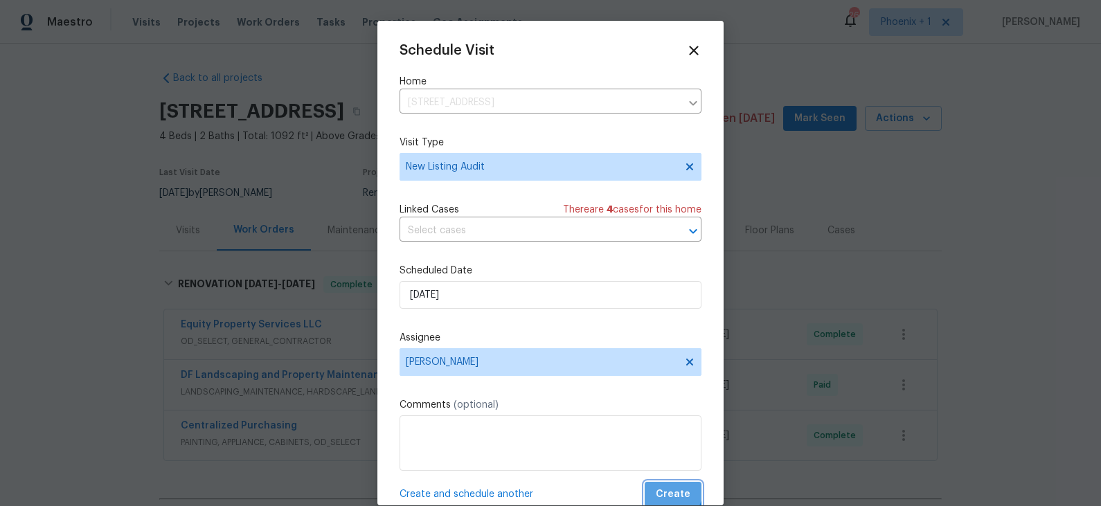
click at [668, 455] on span "Create" at bounding box center [673, 494] width 35 height 17
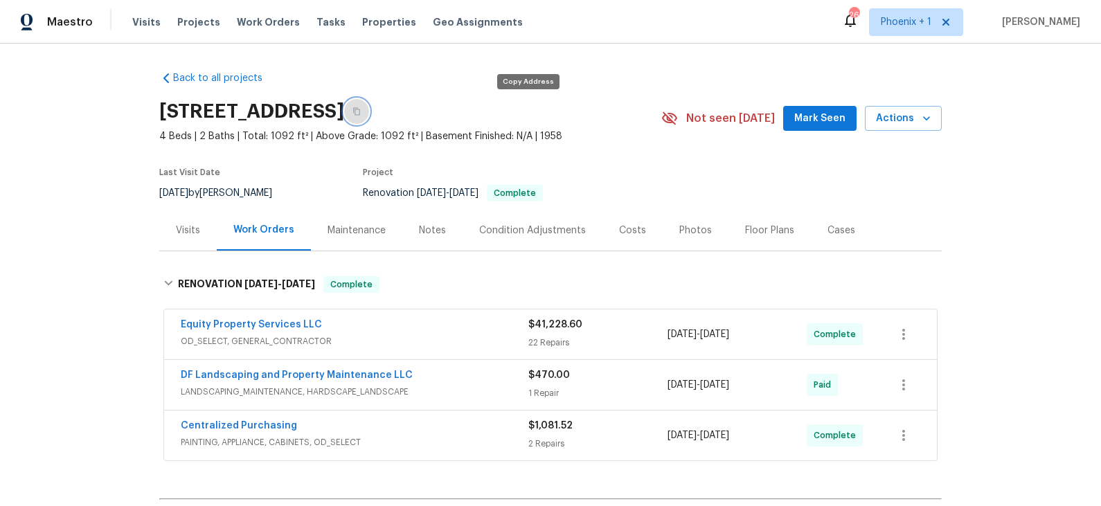
click at [369, 112] on button "button" at bounding box center [356, 111] width 25 height 25
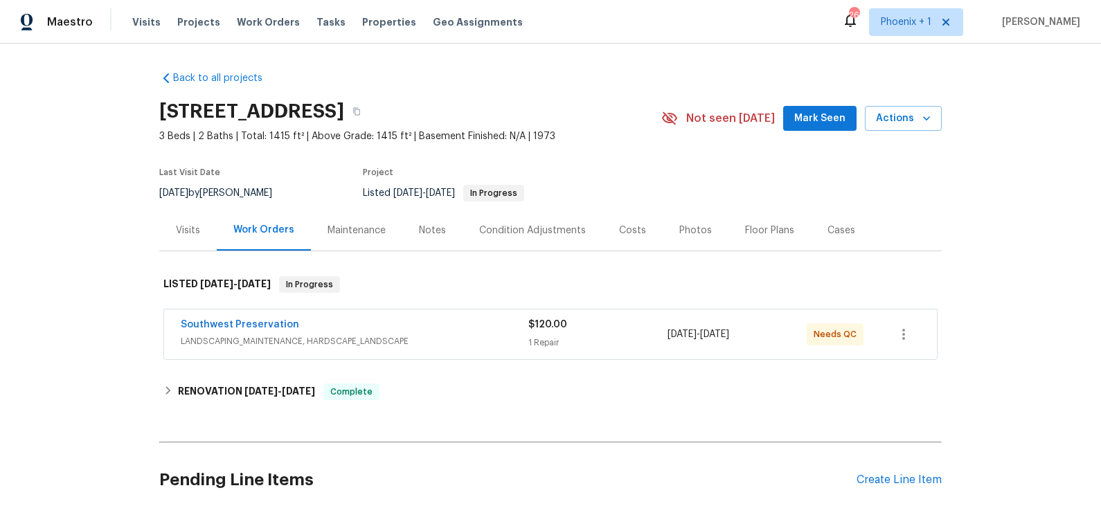
click at [628, 229] on div "Costs" at bounding box center [632, 231] width 27 height 14
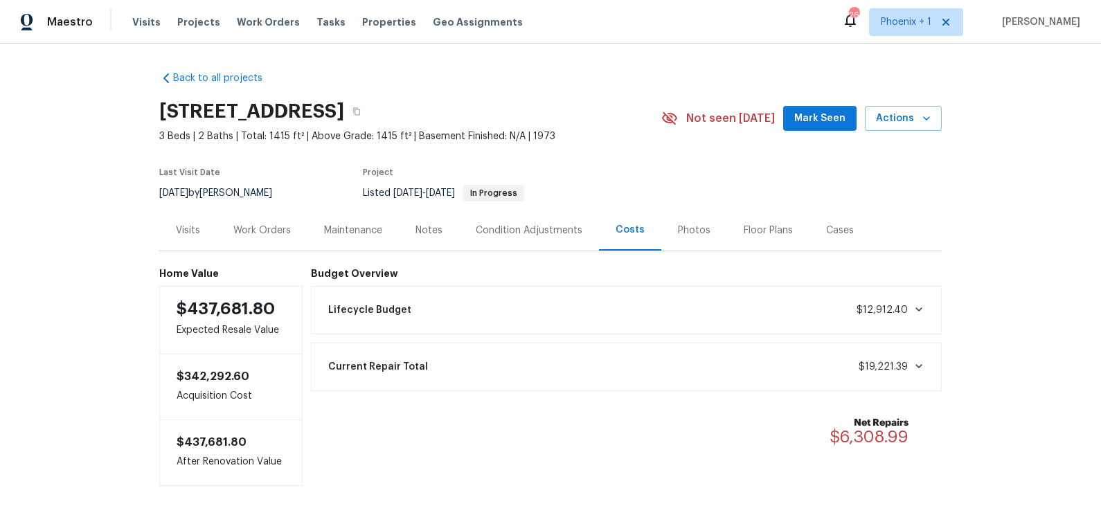
click at [273, 231] on div "Work Orders" at bounding box center [261, 231] width 57 height 14
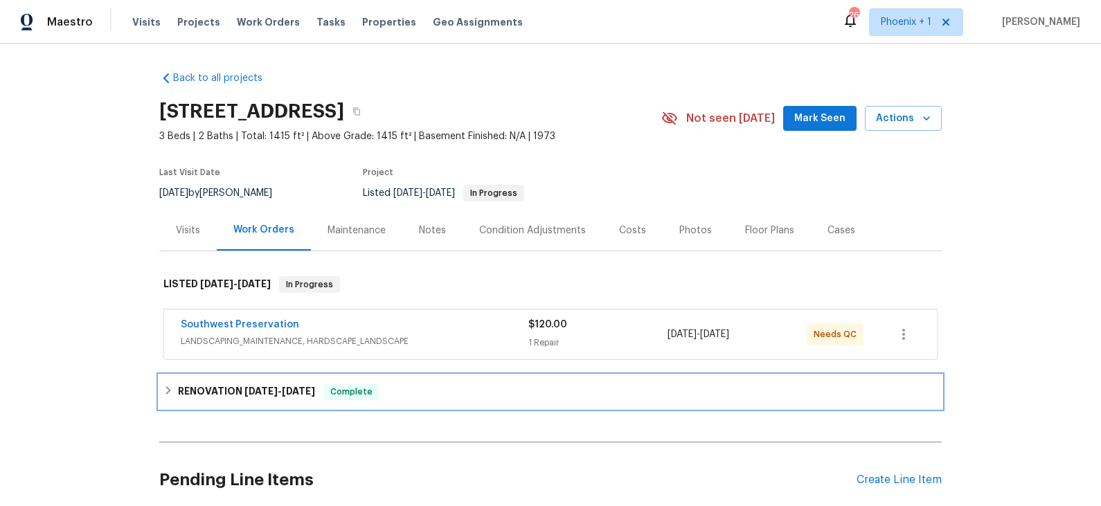
click at [416, 387] on div "RENOVATION 9/2/25 - 9/11/25 Complete" at bounding box center [550, 392] width 774 height 17
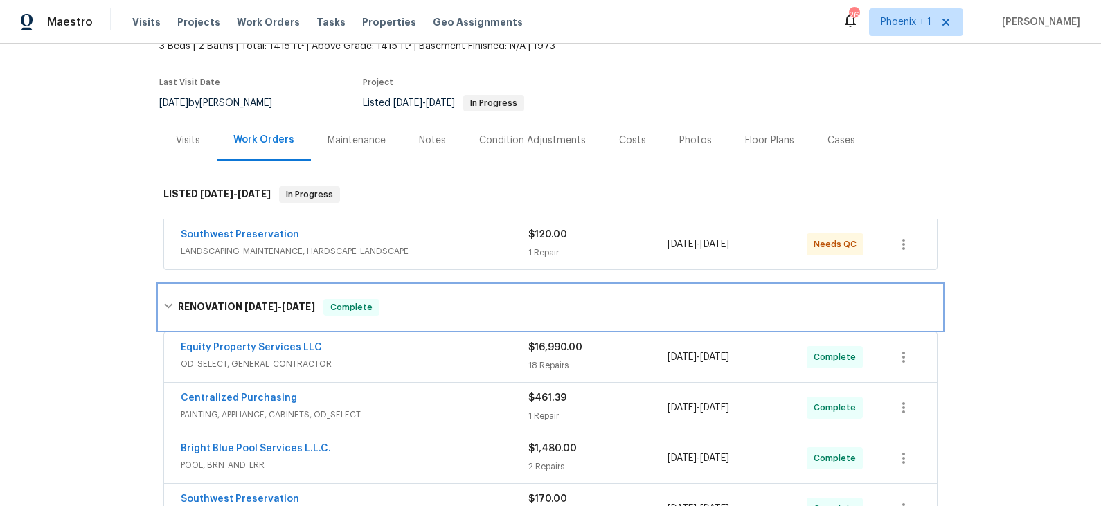
scroll to position [80, 0]
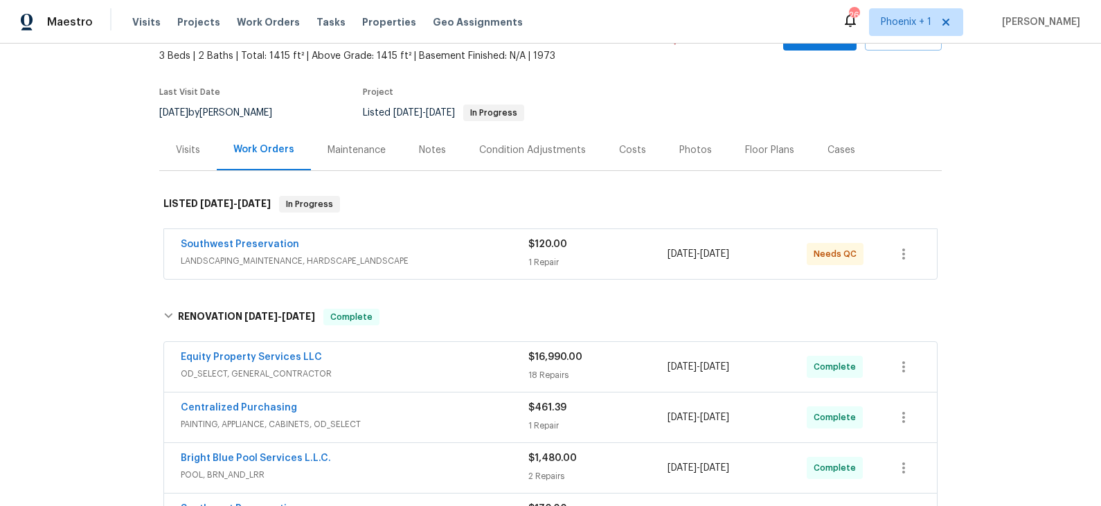
click at [192, 152] on div "Visits" at bounding box center [188, 150] width 24 height 14
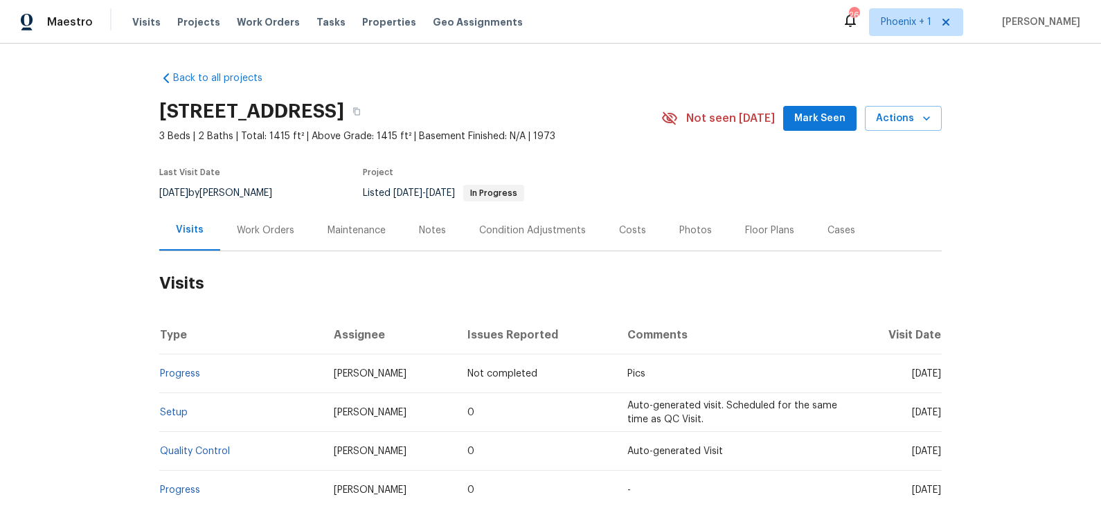
click at [276, 231] on div "Work Orders" at bounding box center [265, 231] width 57 height 14
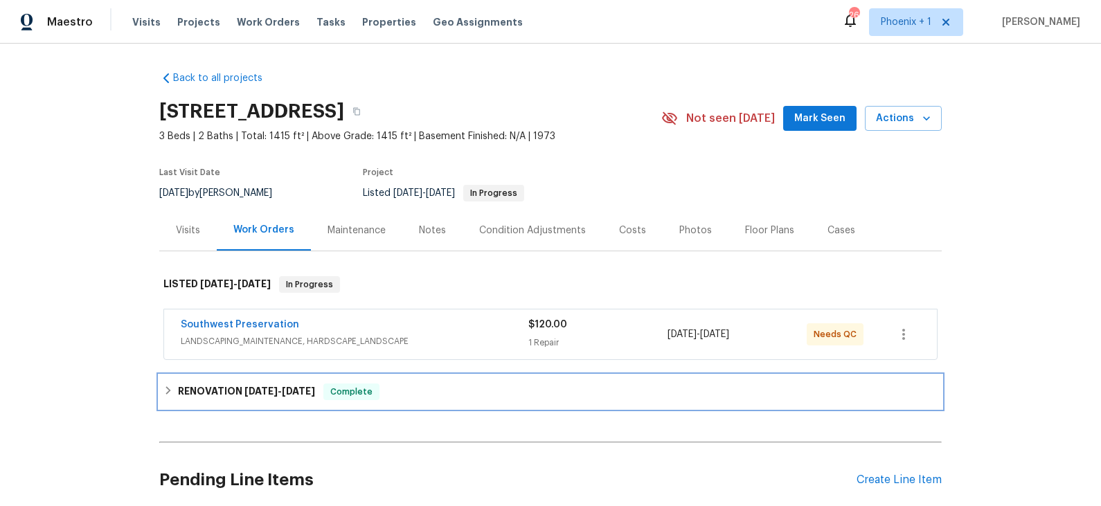
click at [413, 385] on div "RENOVATION 9/2/25 - 9/11/25 Complete" at bounding box center [550, 392] width 774 height 17
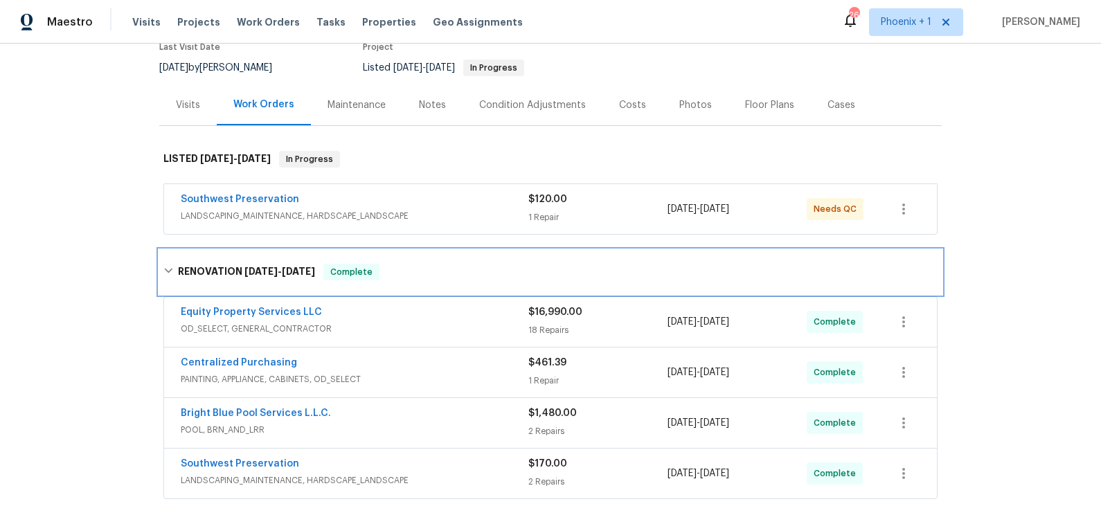
scroll to position [136, 0]
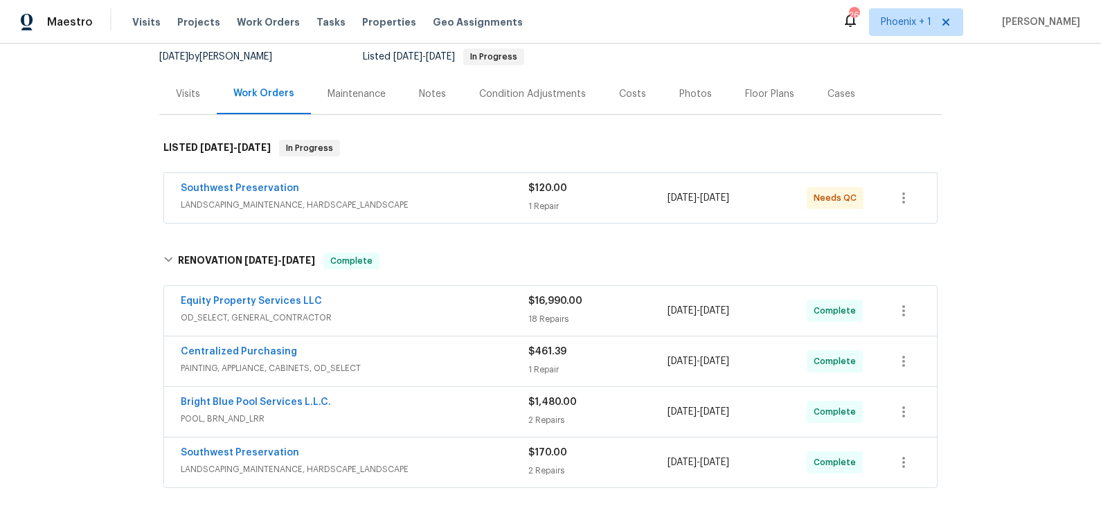
click at [420, 325] on div "Equity Property Services LLC OD_SELECT, GENERAL_CONTRACTOR" at bounding box center [355, 310] width 348 height 33
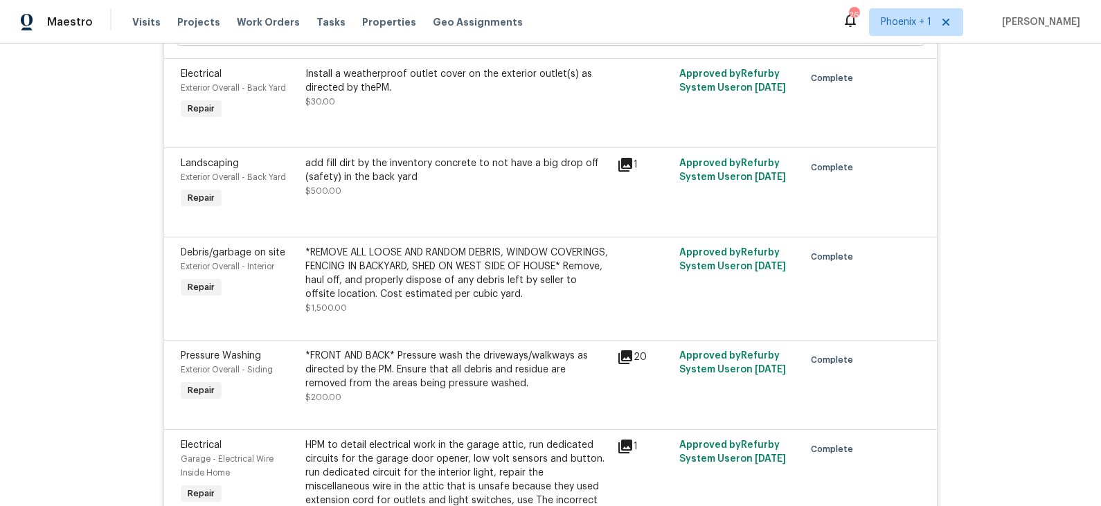
scroll to position [936, 0]
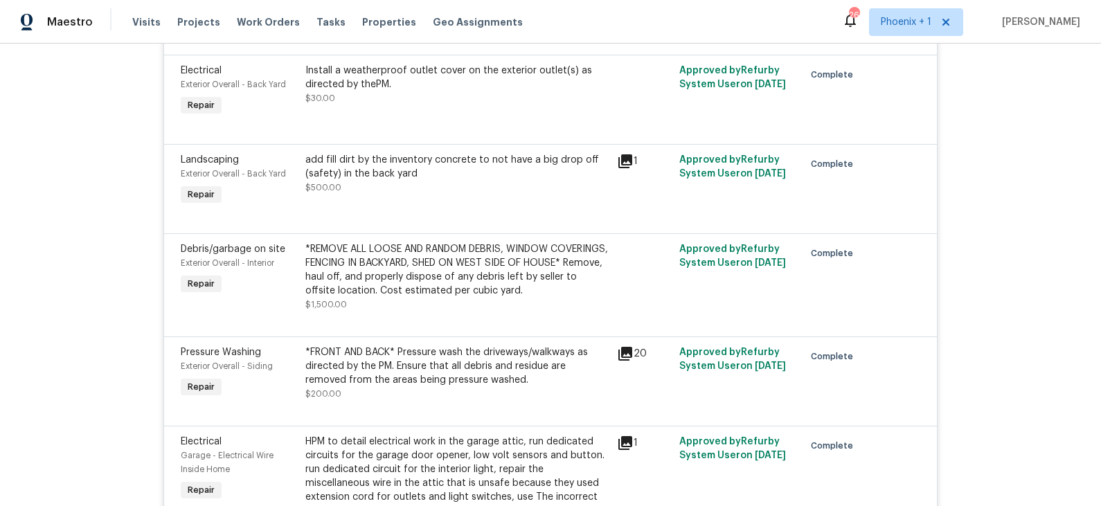
click at [627, 162] on icon at bounding box center [625, 161] width 14 height 14
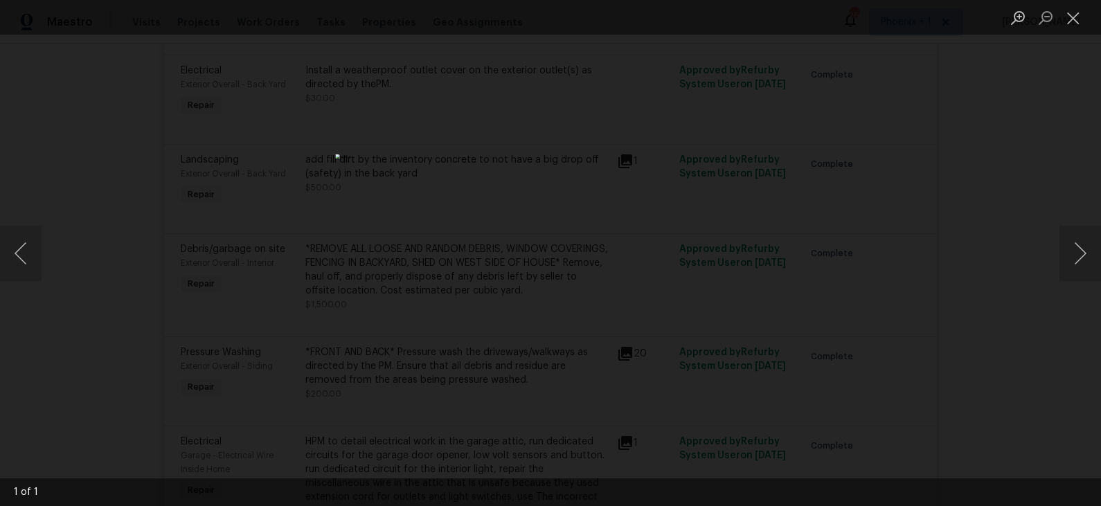
click at [775, 274] on div "Lightbox" at bounding box center [550, 253] width 1101 height 506
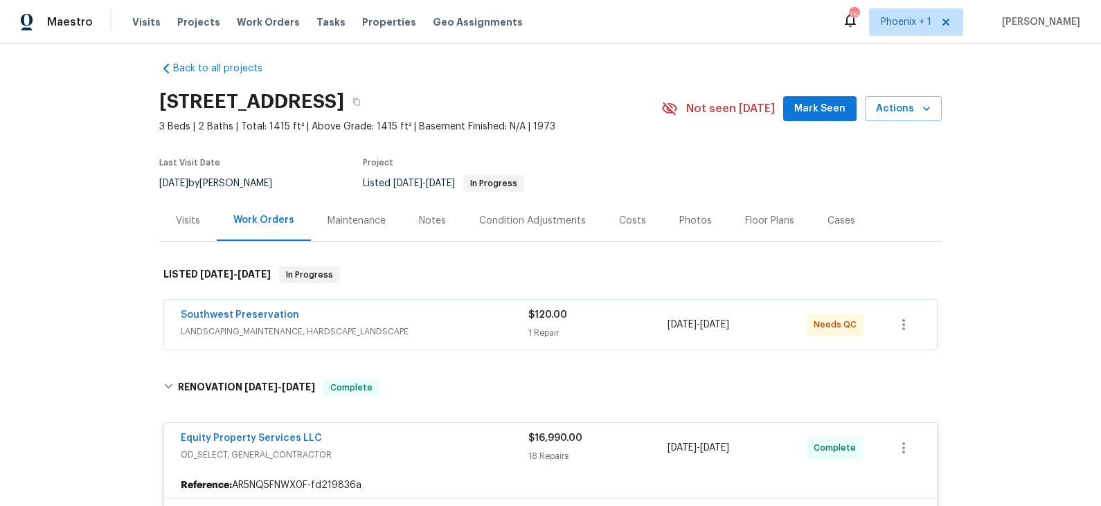
scroll to position [0, 0]
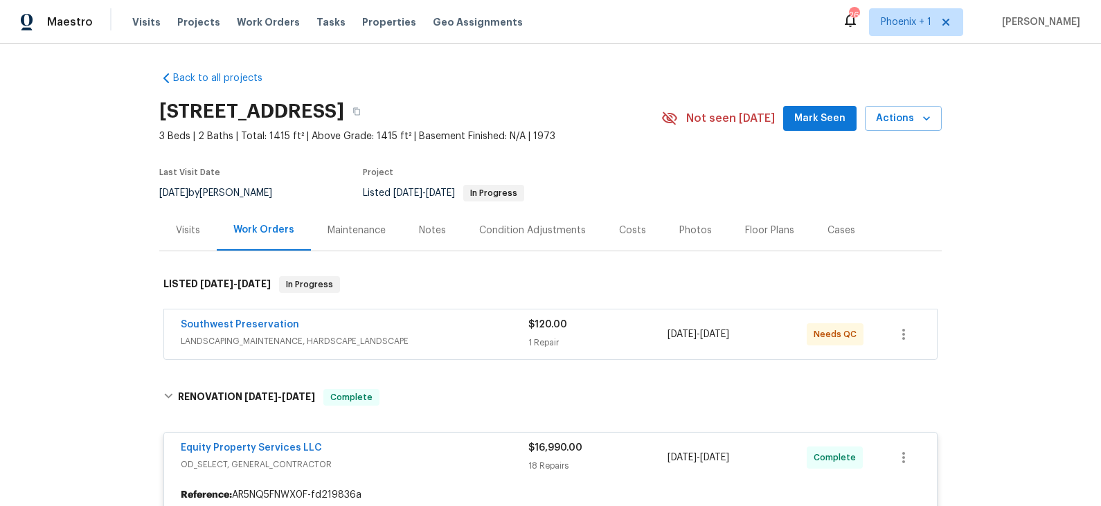
click at [537, 224] on div "Condition Adjustments" at bounding box center [532, 231] width 107 height 14
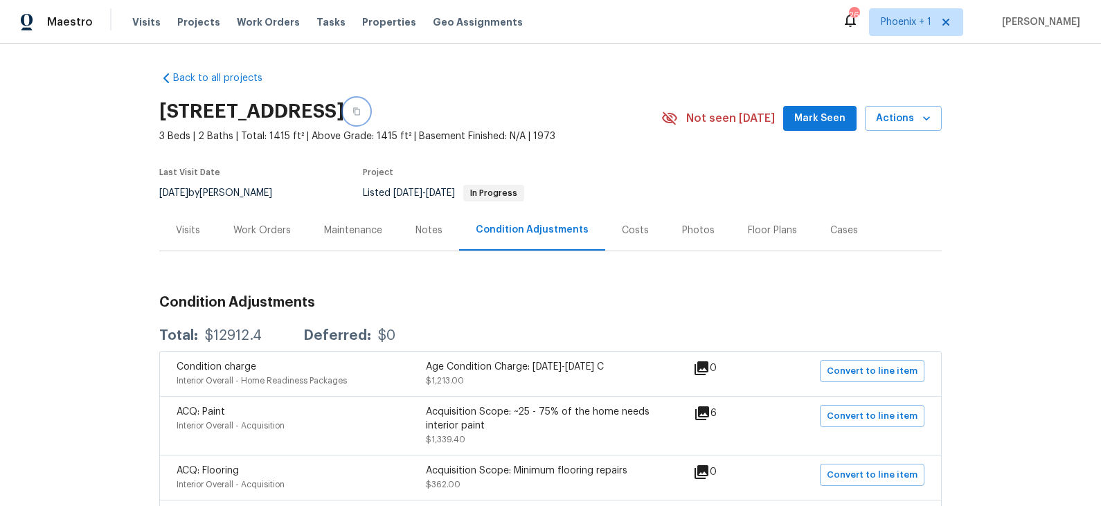
click at [361, 111] on icon "button" at bounding box center [356, 111] width 8 height 8
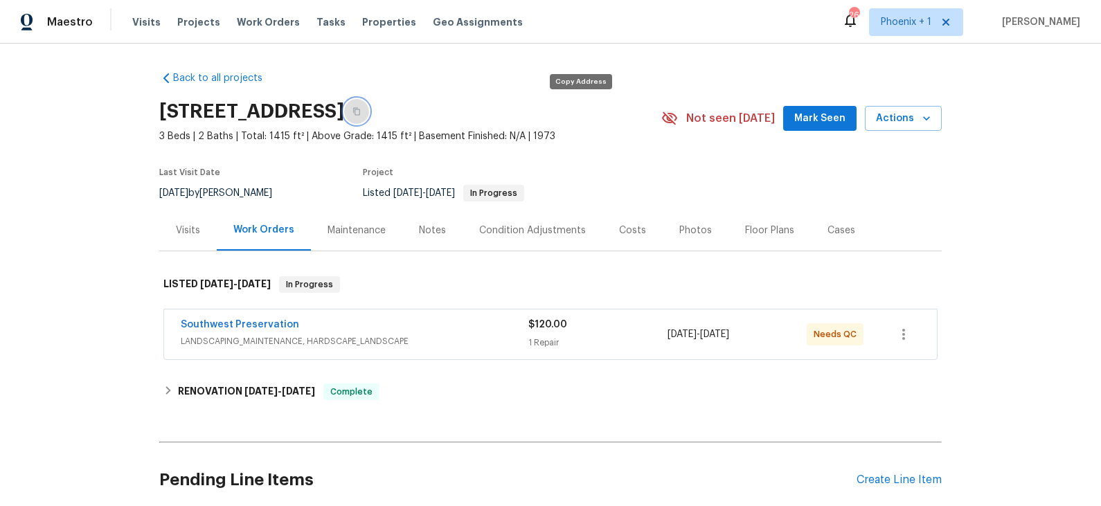
click at [369, 110] on button "button" at bounding box center [356, 111] width 25 height 25
click at [684, 229] on div "Photos" at bounding box center [695, 231] width 33 height 14
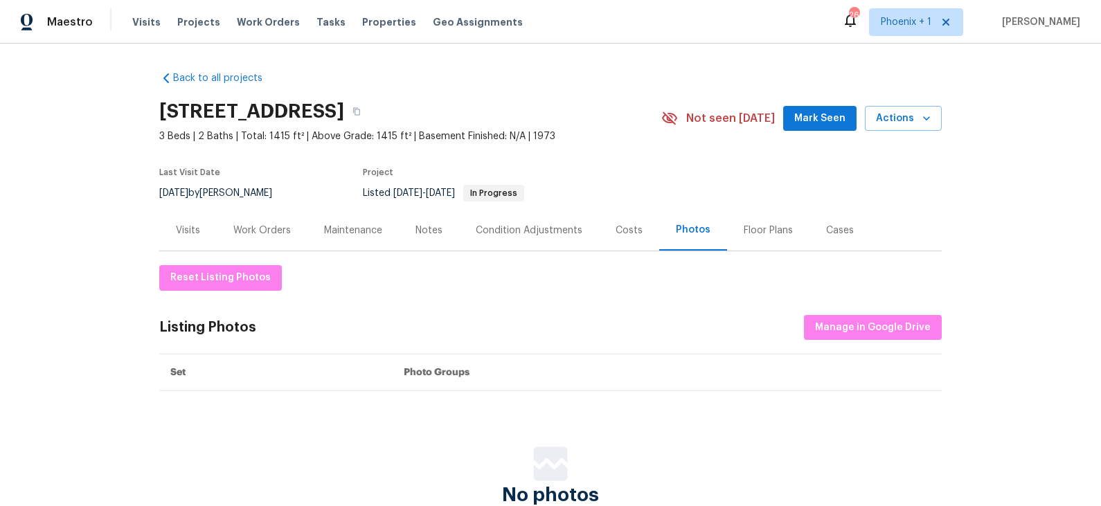
click at [199, 232] on div "Visits" at bounding box center [188, 231] width 24 height 14
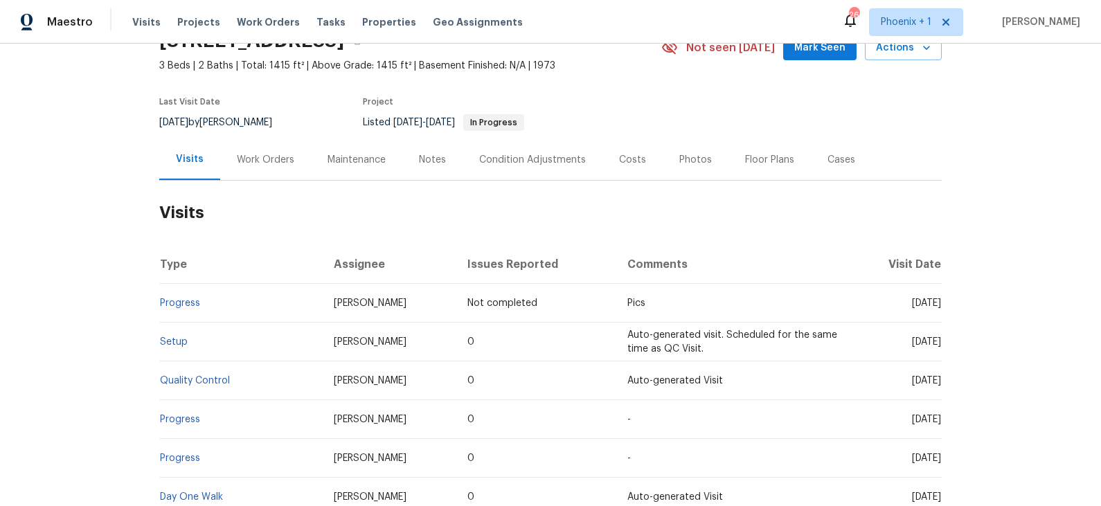
scroll to position [60, 0]
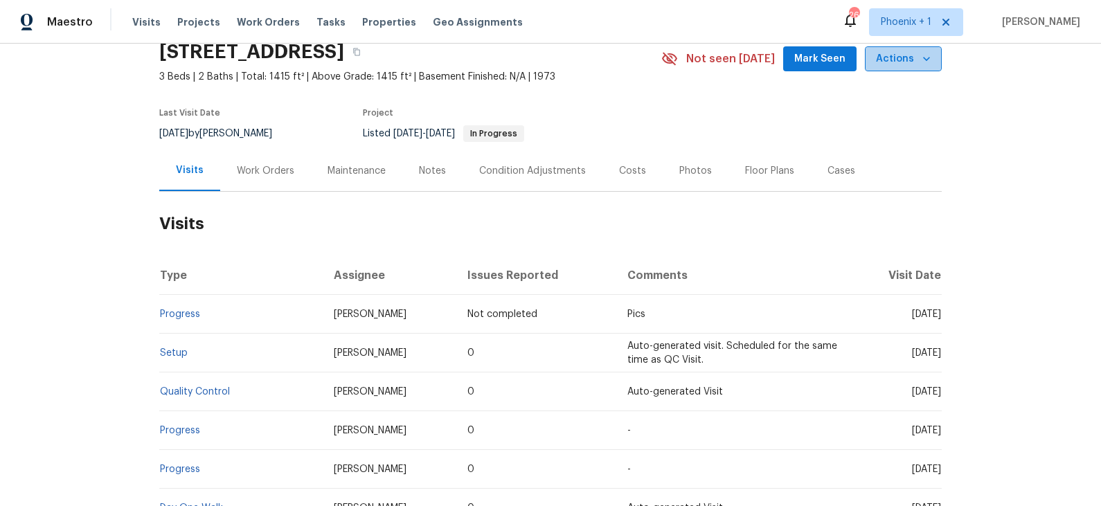
click at [906, 57] on span "Actions" at bounding box center [903, 59] width 55 height 17
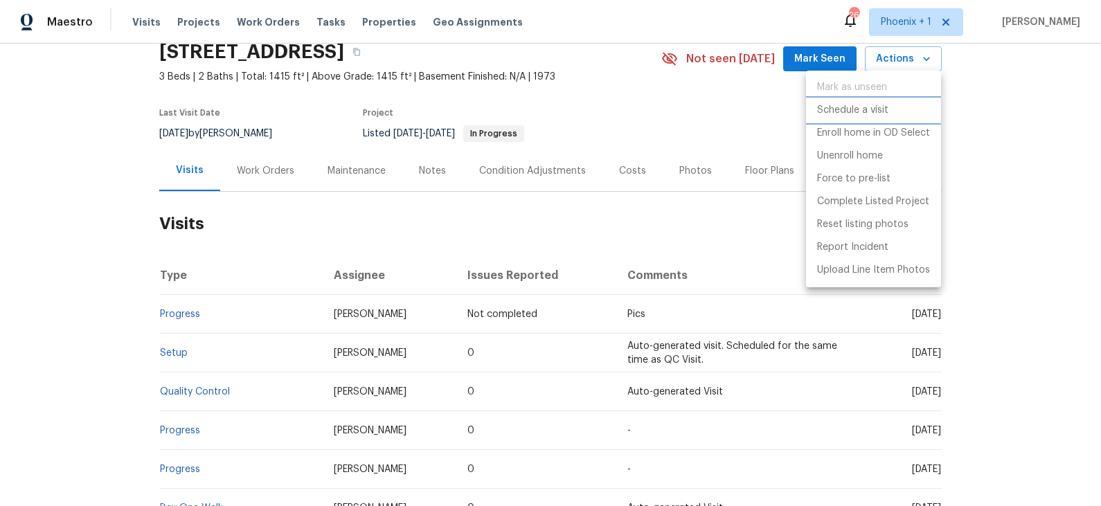
click at [866, 111] on p "Schedule a visit" at bounding box center [852, 110] width 71 height 15
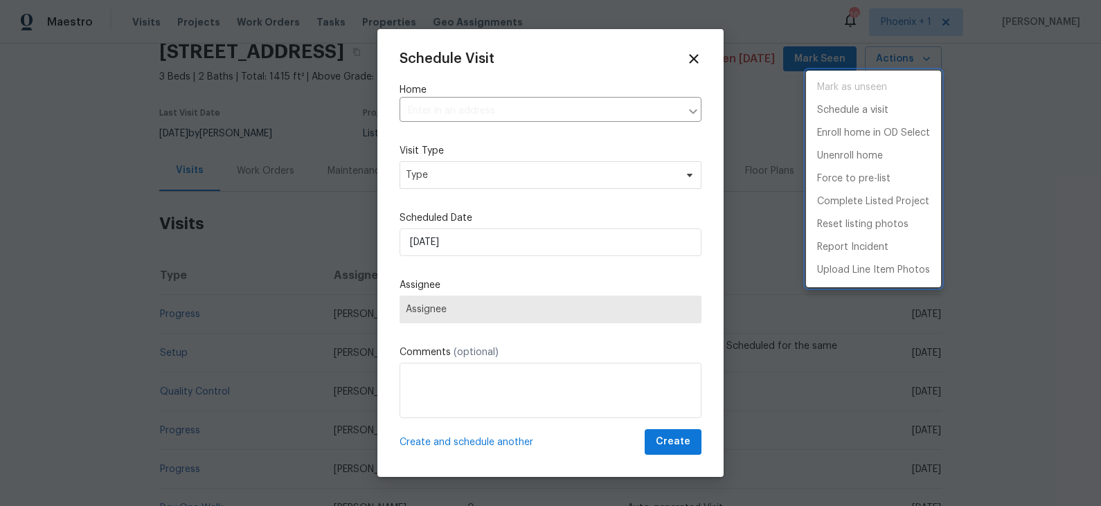
type input "[STREET_ADDRESS]"
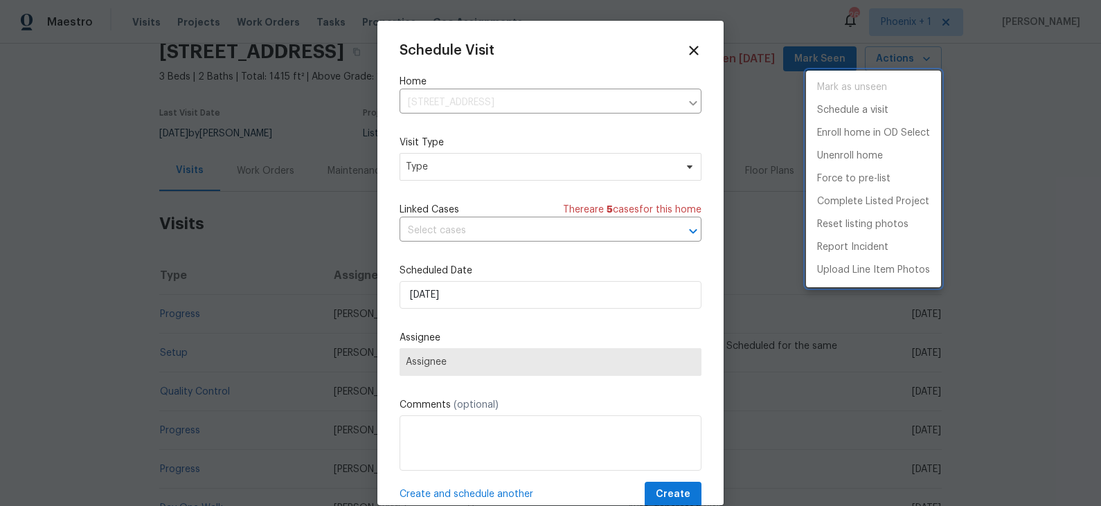
click at [545, 166] on div at bounding box center [550, 253] width 1101 height 506
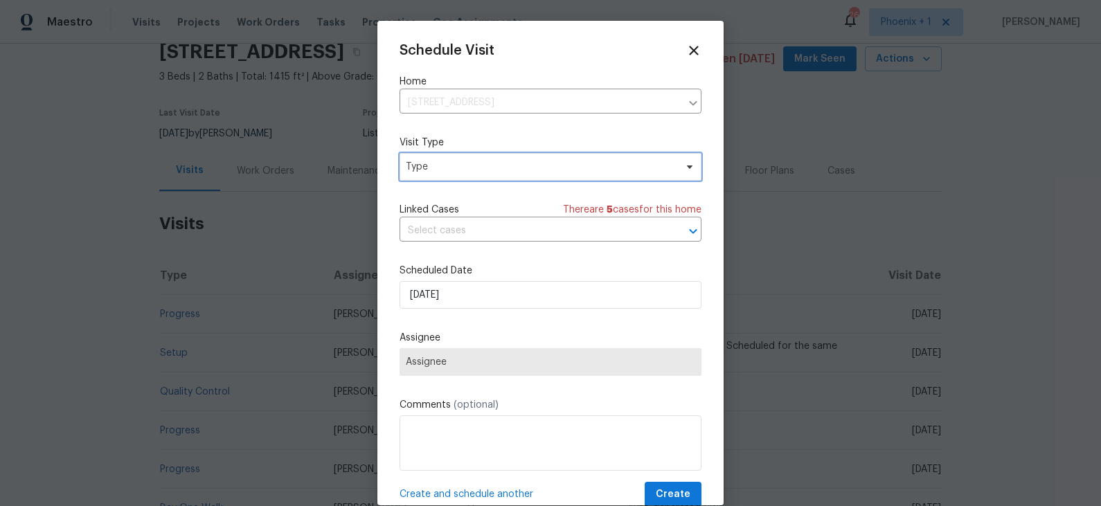
click at [535, 166] on span "Type" at bounding box center [540, 167] width 269 height 14
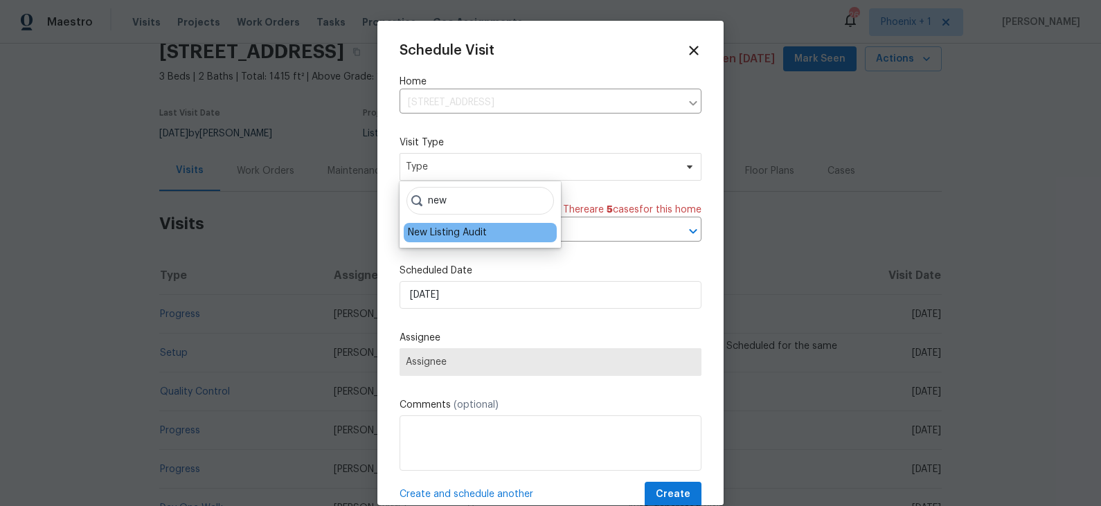
type input "new"
click at [458, 231] on div "New Listing Audit" at bounding box center [447, 233] width 79 height 14
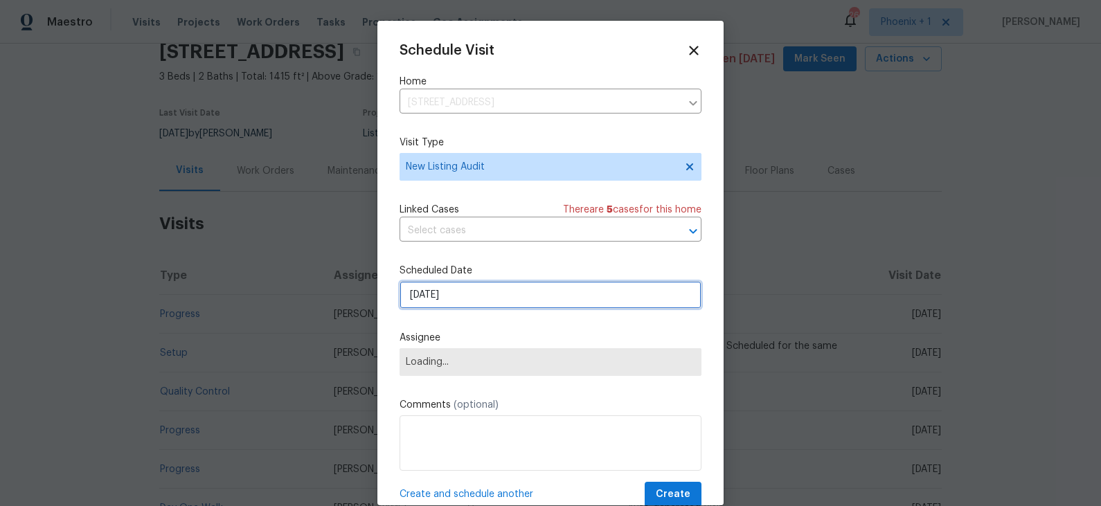
click at [472, 295] on input "[DATE]" at bounding box center [551, 295] width 302 height 28
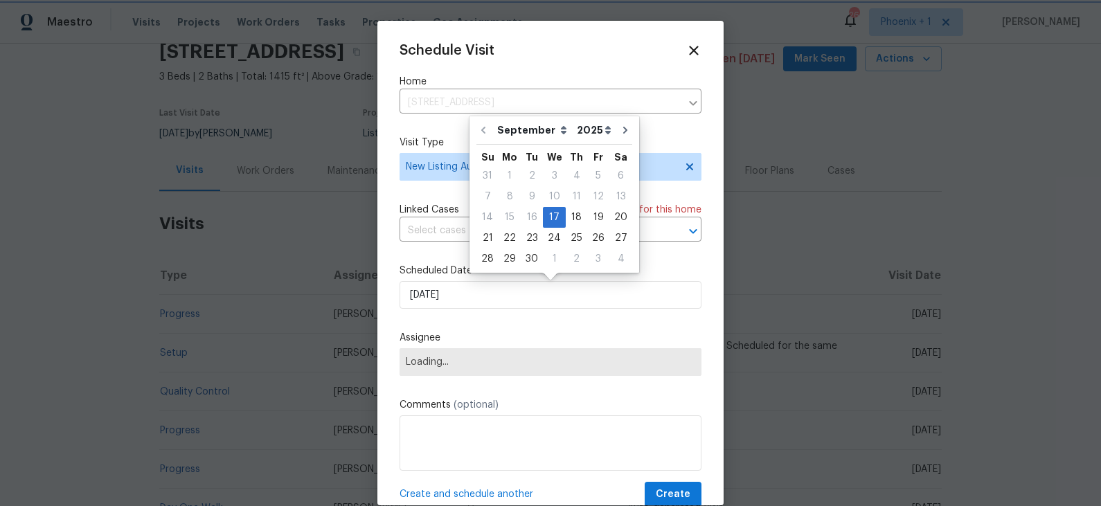
click at [524, 318] on div "Schedule Visit Home [STREET_ADDRESS] ​ Visit Type New Listing Audit Linked Case…" at bounding box center [551, 275] width 302 height 465
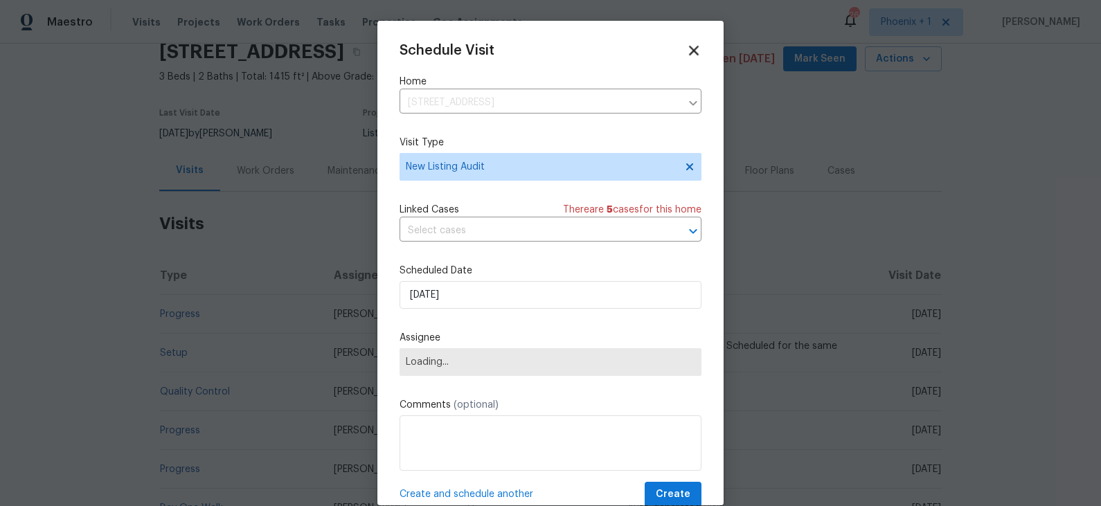
click at [692, 55] on icon at bounding box center [694, 50] width 16 height 16
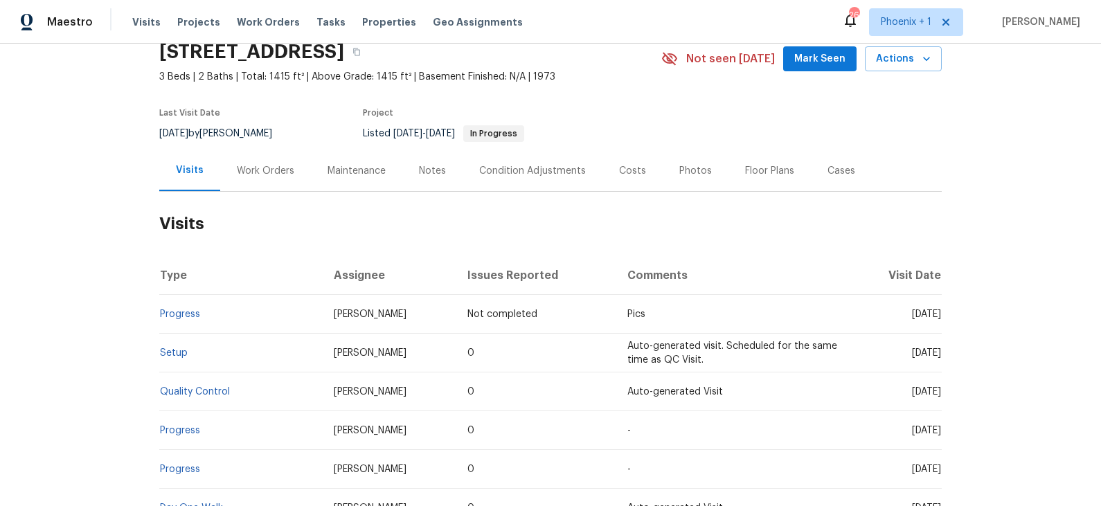
scroll to position [0, 0]
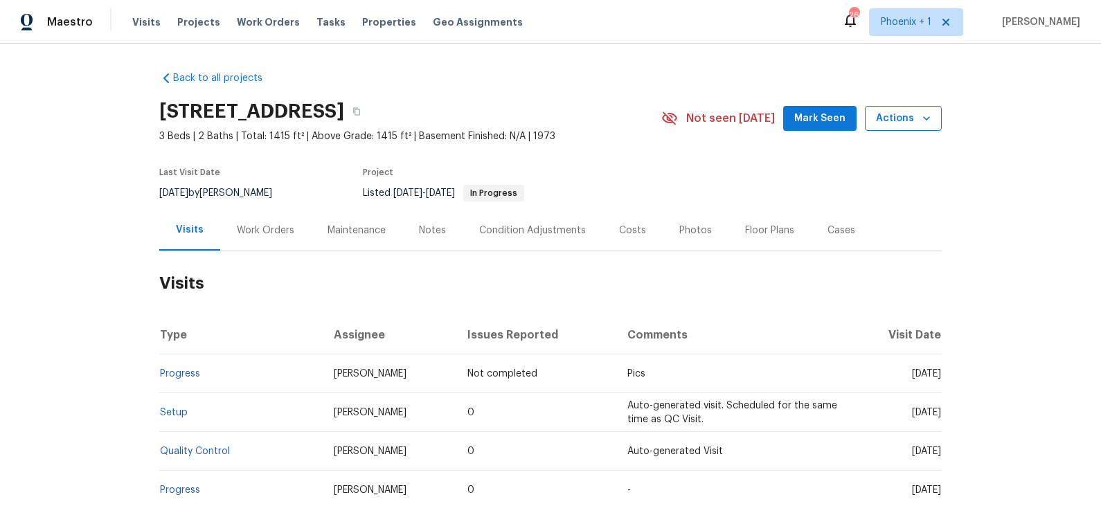
click at [915, 121] on span "Actions" at bounding box center [903, 118] width 55 height 17
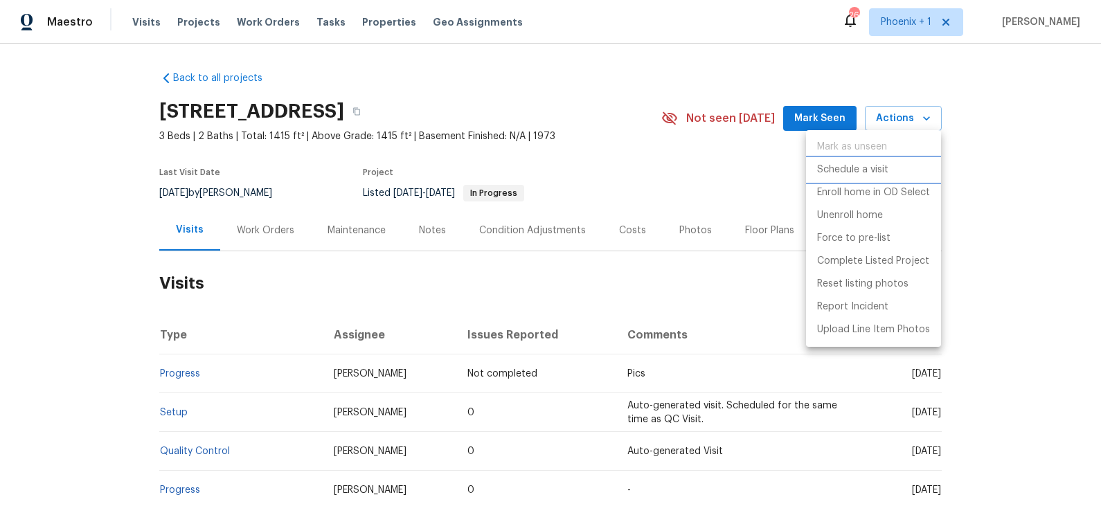
click at [872, 171] on p "Schedule a visit" at bounding box center [852, 170] width 71 height 15
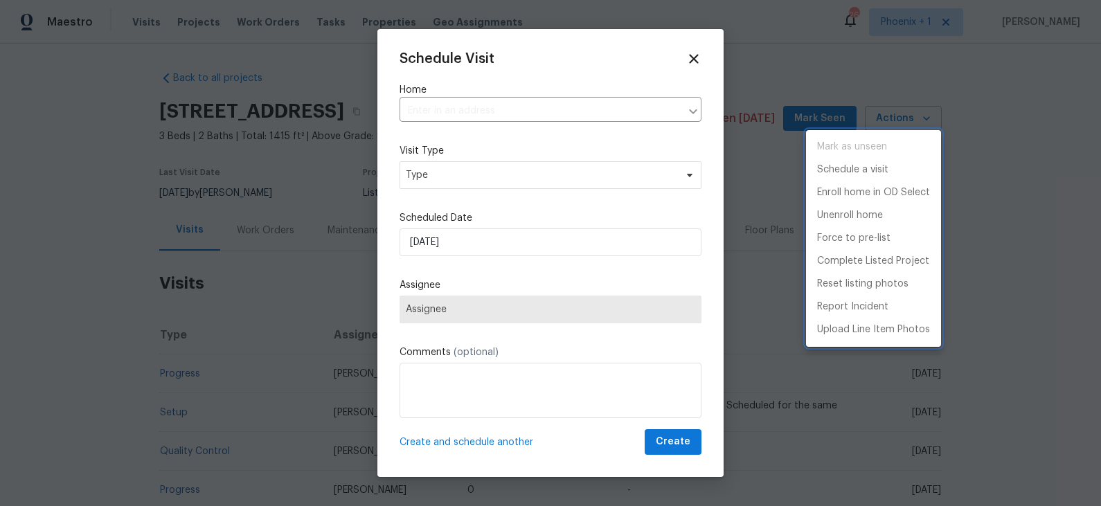
type input "[STREET_ADDRESS]"
click at [512, 179] on div at bounding box center [550, 253] width 1101 height 506
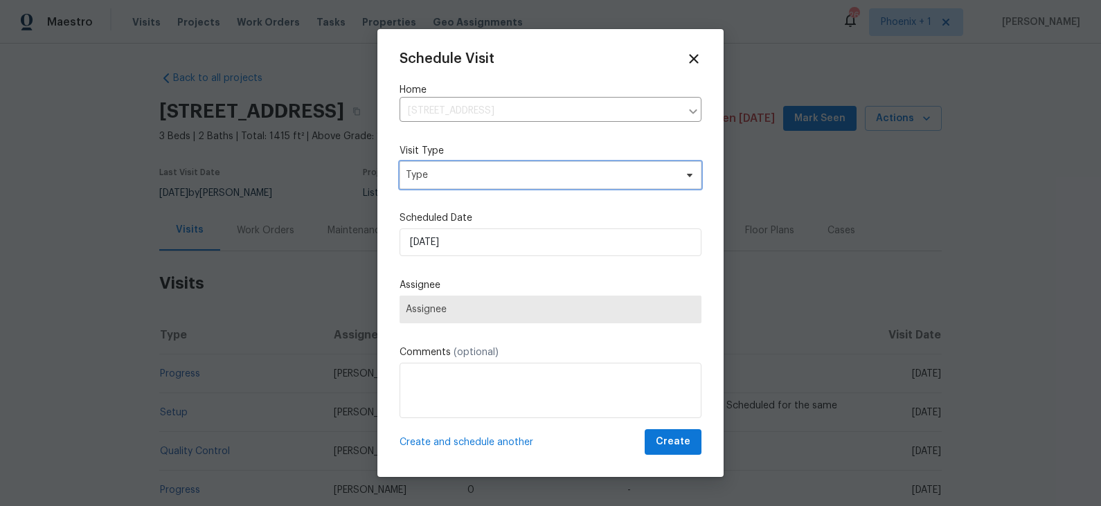
click at [509, 179] on span "Type" at bounding box center [540, 175] width 269 height 14
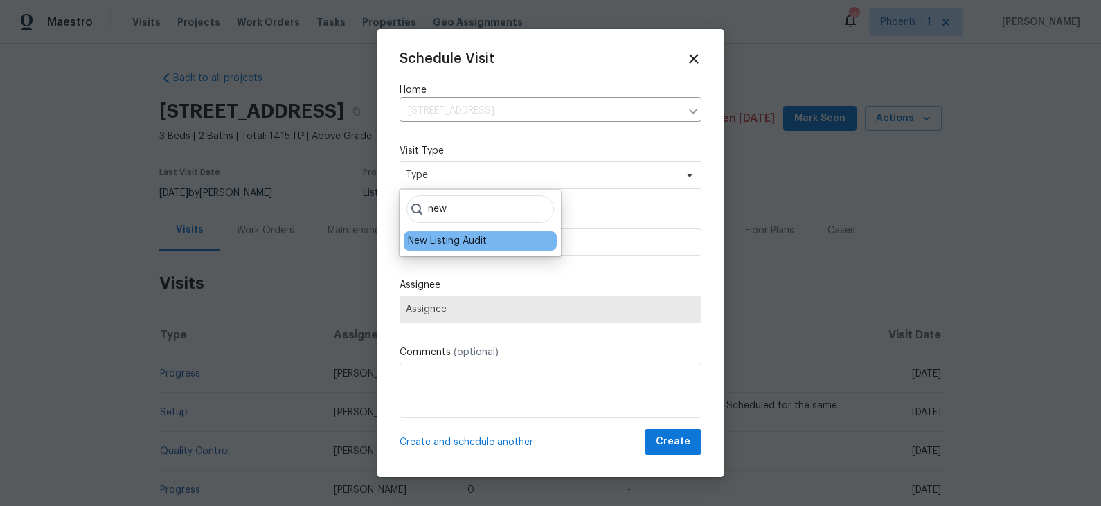
type input "new"
click at [455, 238] on div "New Listing Audit" at bounding box center [447, 241] width 79 height 14
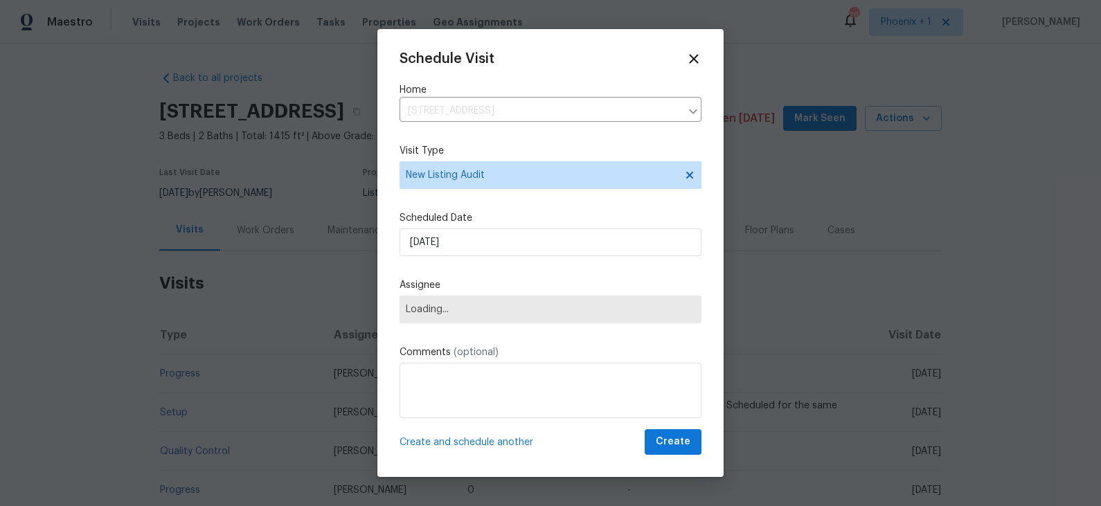
click at [460, 280] on label "Assignee" at bounding box center [551, 285] width 302 height 14
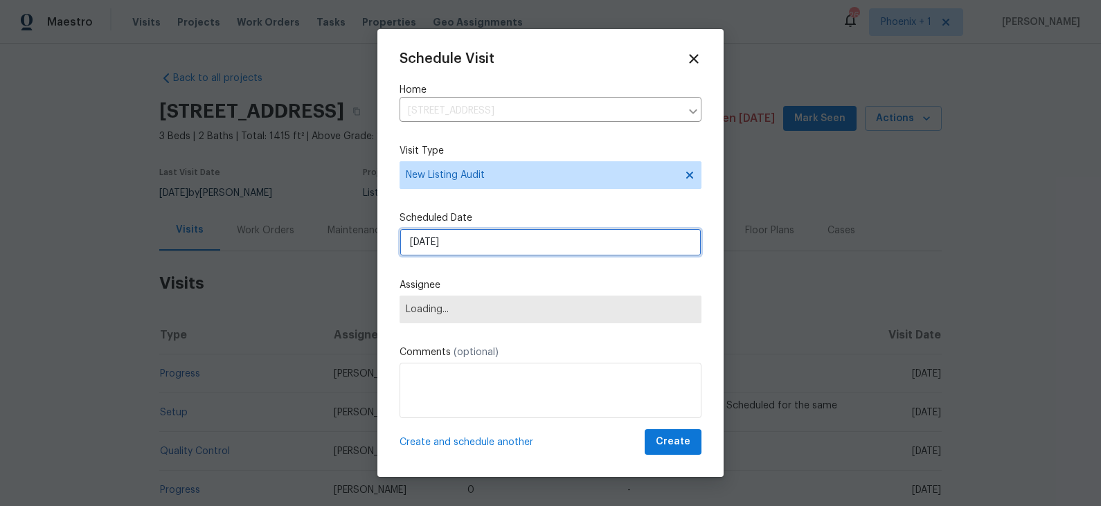
click at [475, 251] on input "9/17/2025" at bounding box center [551, 243] width 302 height 28
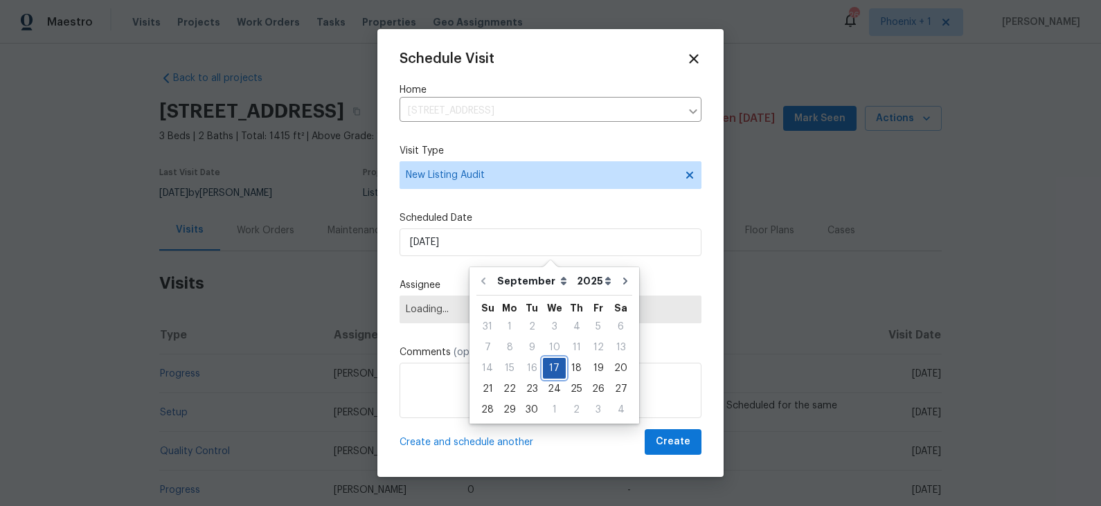
click at [552, 370] on div "17" at bounding box center [554, 368] width 23 height 19
click at [466, 266] on div "Schedule Visit Home 2337 W Tierra Buena Ln, Phoenix, AZ 85023 ​ Visit Type New …" at bounding box center [551, 253] width 302 height 404
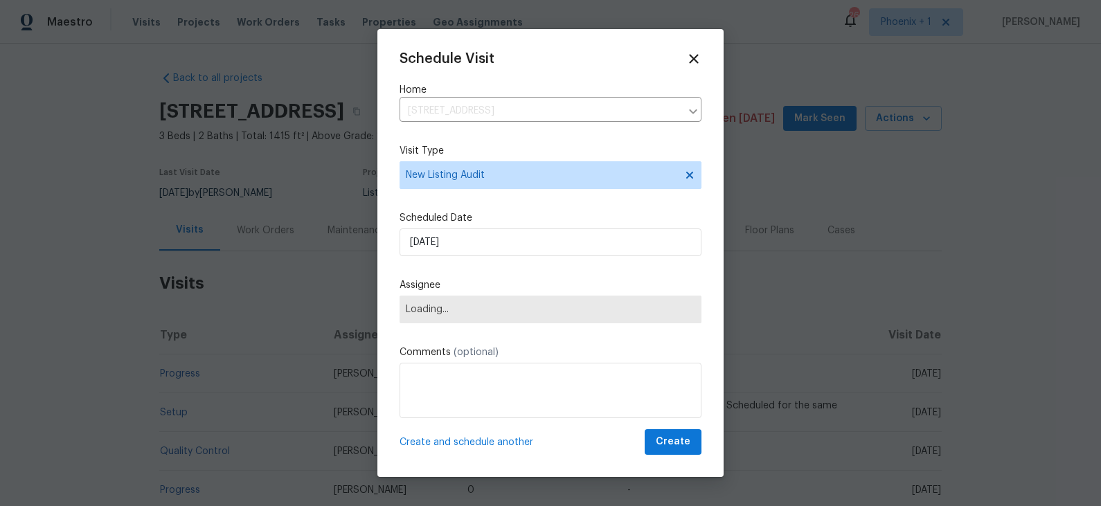
click at [481, 312] on span "Loading..." at bounding box center [550, 309] width 289 height 11
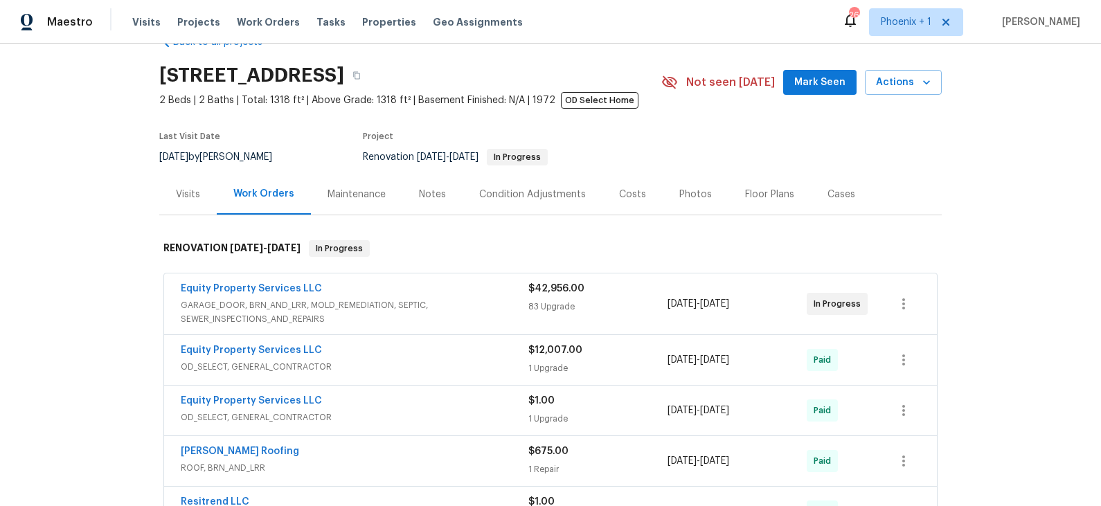
scroll to position [59, 0]
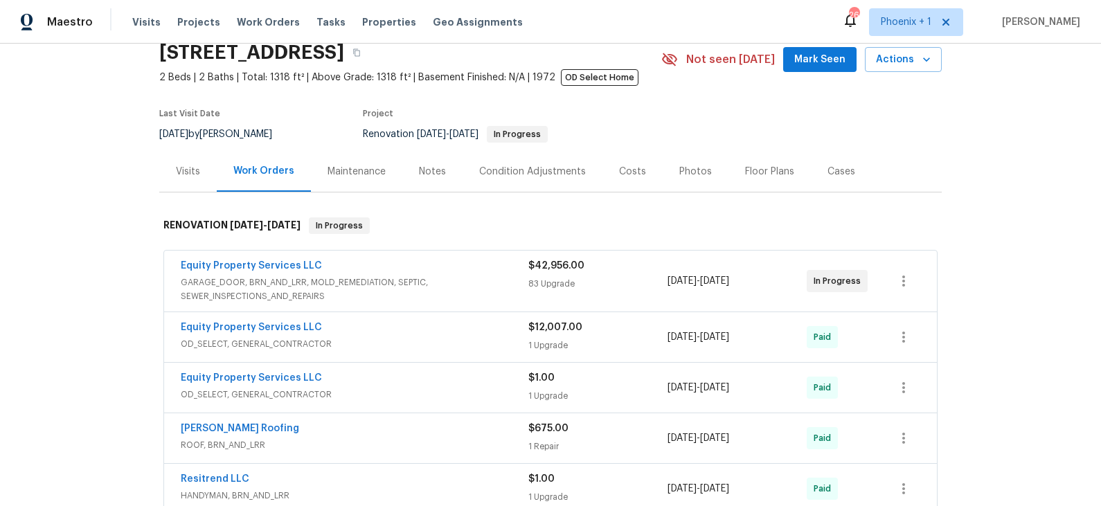
click at [450, 280] on span "GARAGE_DOOR, BRN_AND_LRR, MOLD_REMEDIATION, SEPTIC, SEWER_INSPECTIONS_AND_REPAI…" at bounding box center [355, 290] width 348 height 28
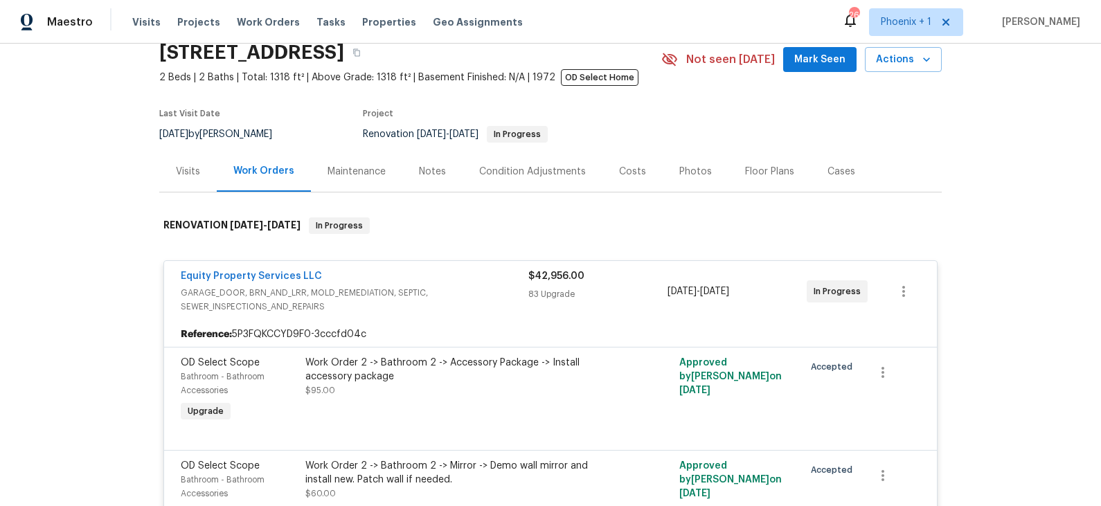
click at [422, 356] on div "Work Order 2 -> Bathroom 2 -> Accessory Package -> Install accessory package" at bounding box center [456, 370] width 303 height 28
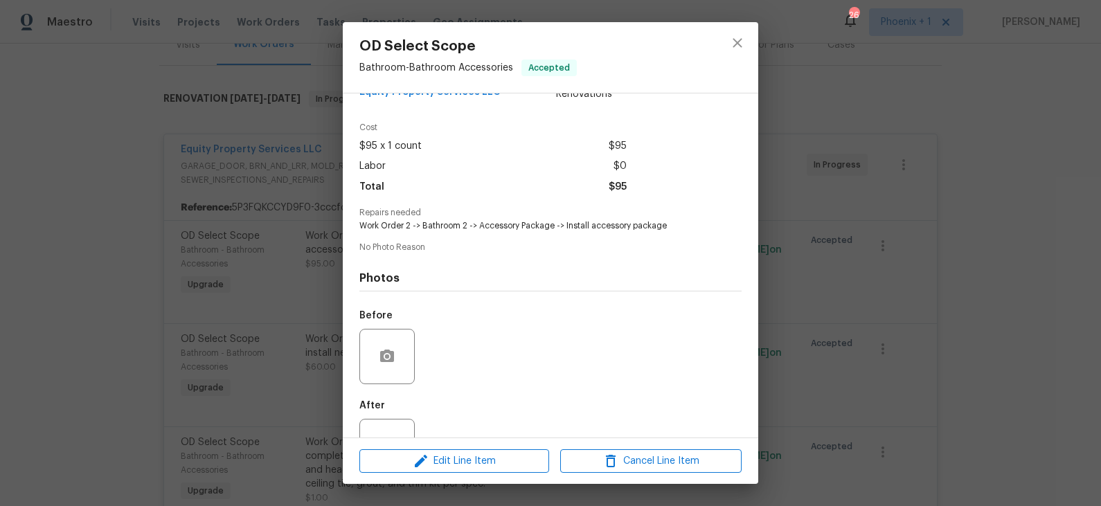
scroll to position [85, 0]
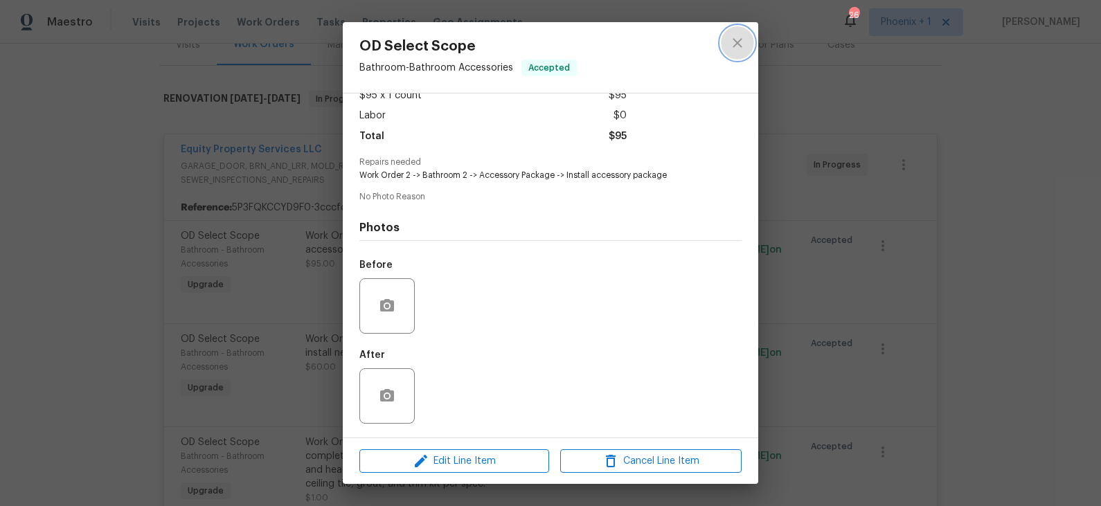
click at [736, 40] on icon "close" at bounding box center [737, 43] width 17 height 17
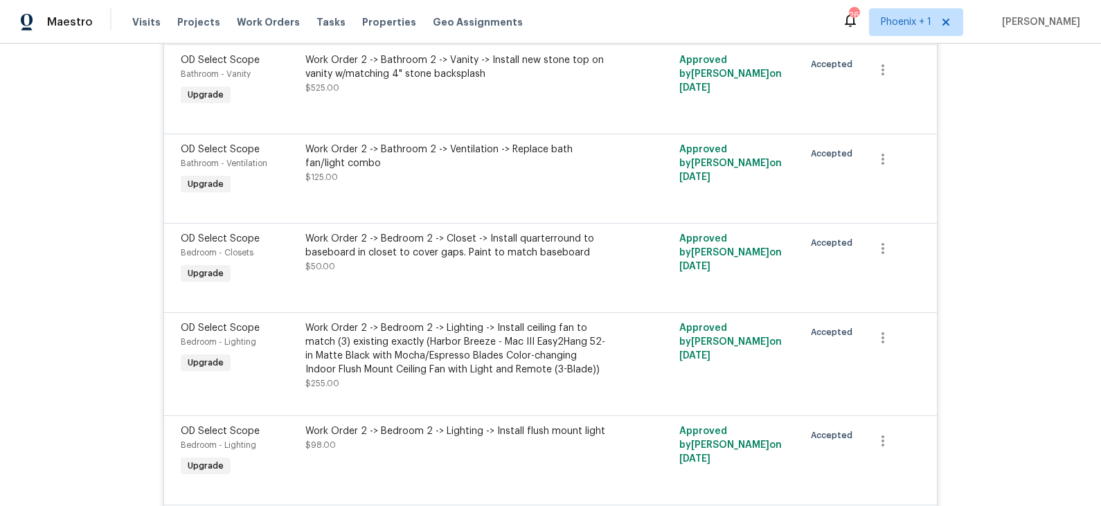
scroll to position [1307, 0]
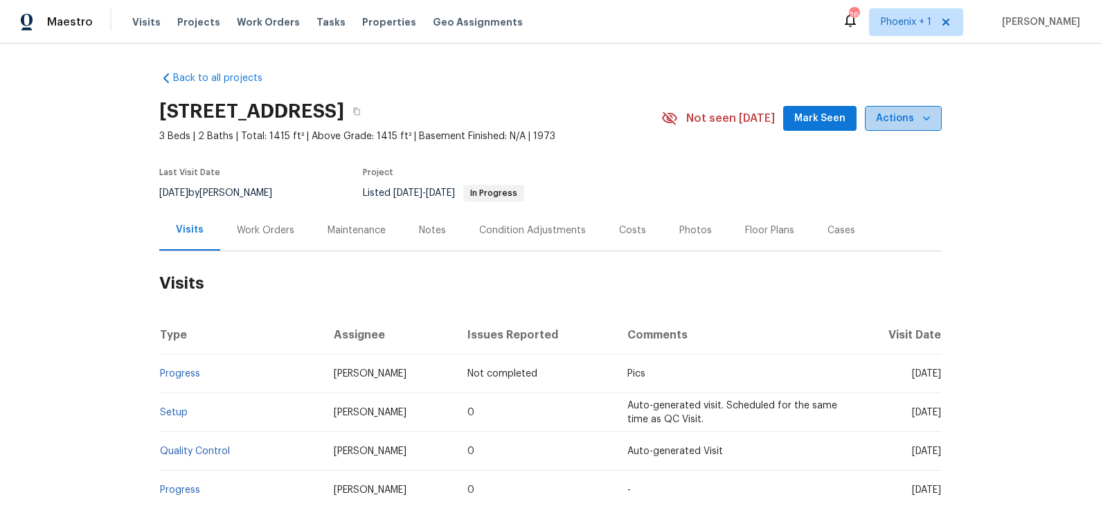
click at [913, 116] on span "Actions" at bounding box center [903, 118] width 55 height 17
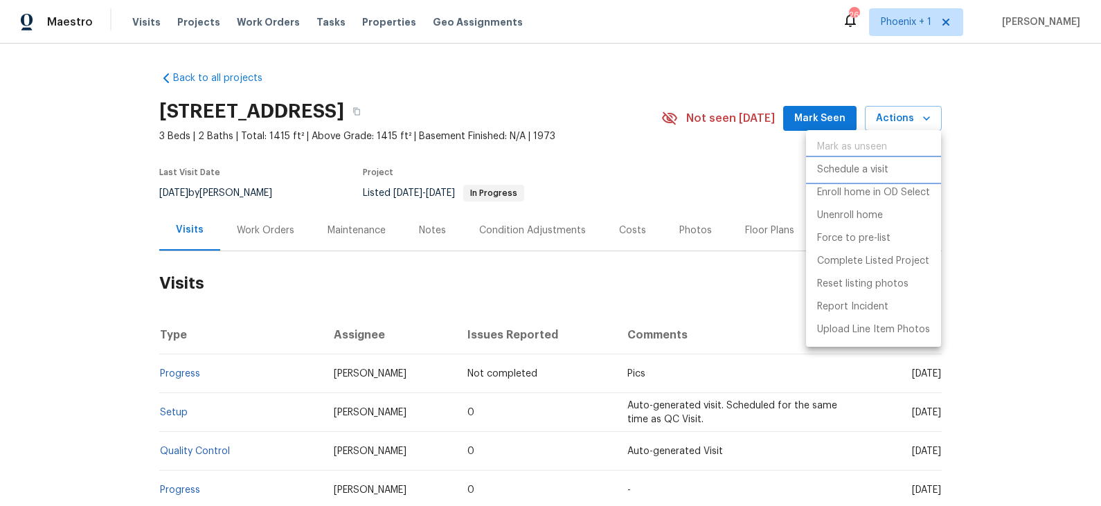
click at [866, 168] on p "Schedule a visit" at bounding box center [852, 170] width 71 height 15
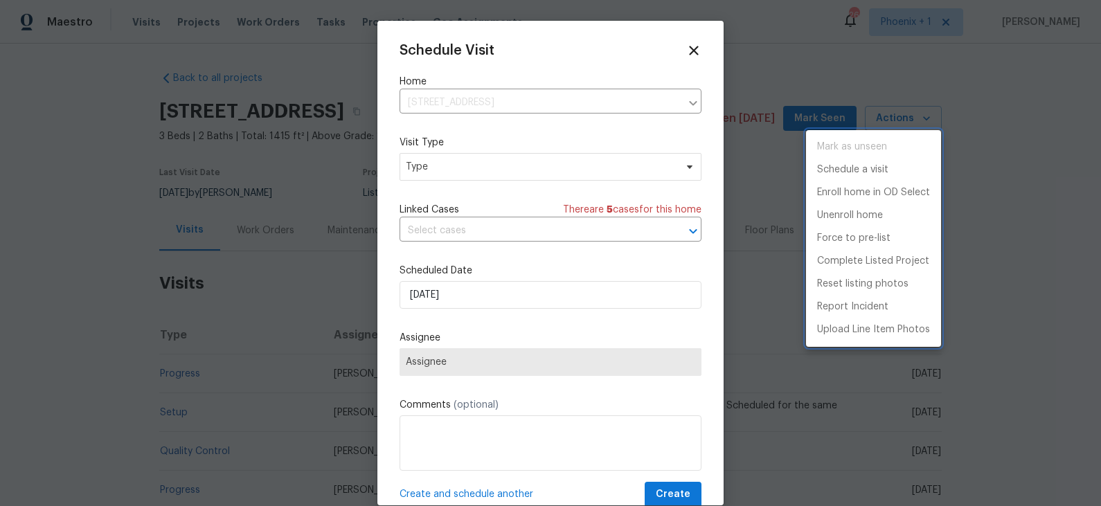
click at [513, 169] on div at bounding box center [550, 253] width 1101 height 506
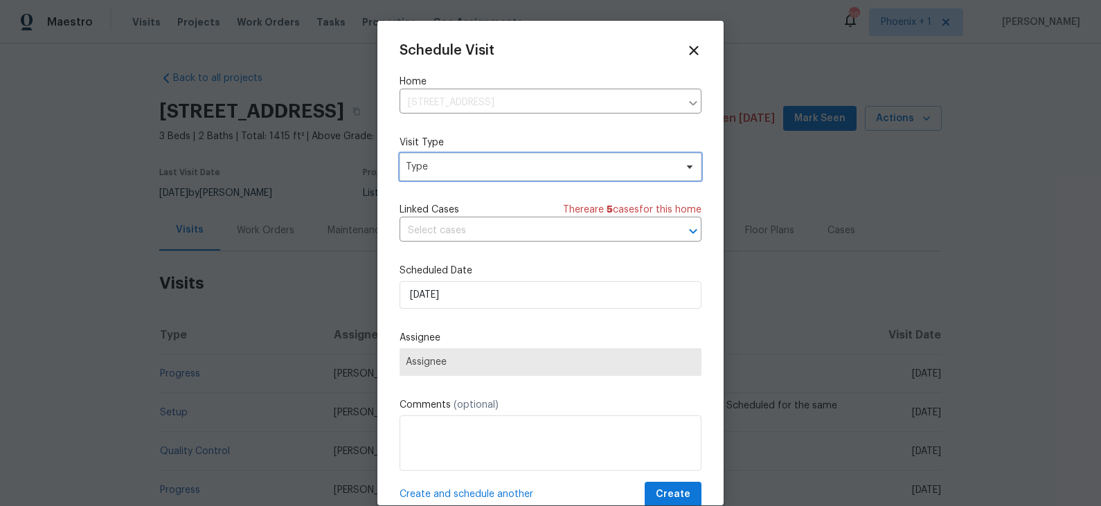
click at [491, 166] on span "Type" at bounding box center [540, 167] width 269 height 14
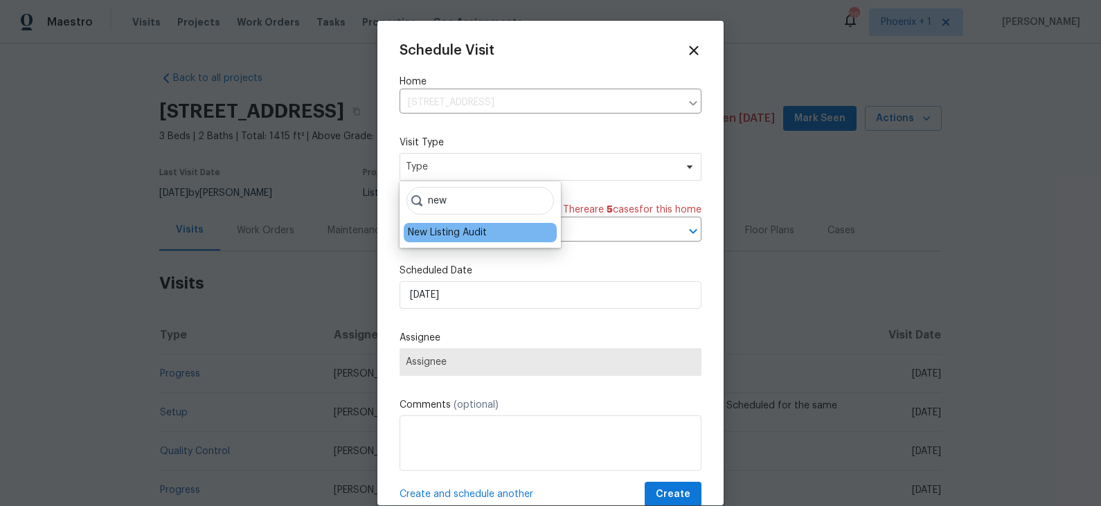
type input "new"
click at [454, 235] on div "New Listing Audit" at bounding box center [447, 233] width 79 height 14
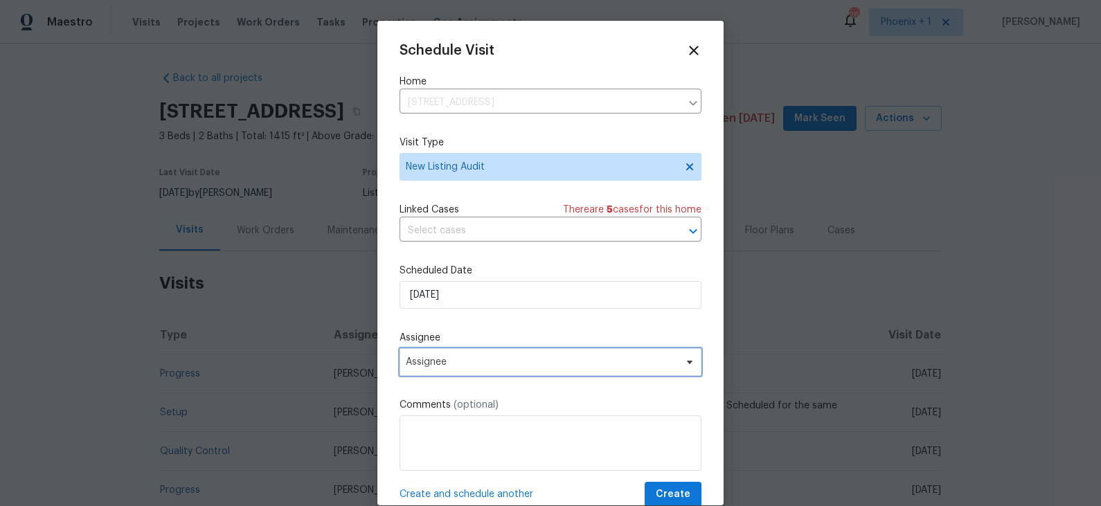
click at [455, 365] on span "Assignee" at bounding box center [541, 362] width 271 height 11
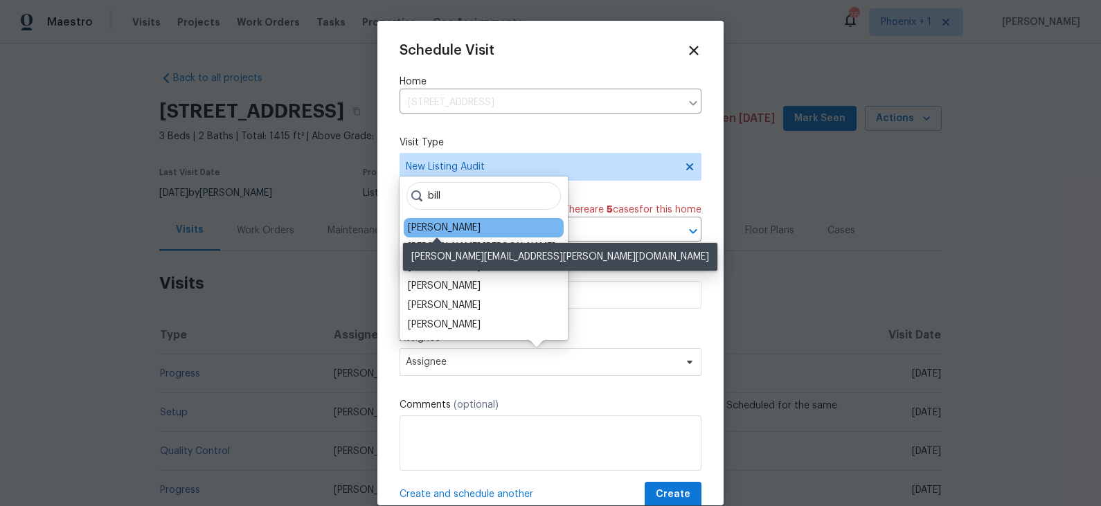
type input "bill"
click at [454, 229] on div "[PERSON_NAME]" at bounding box center [444, 228] width 73 height 14
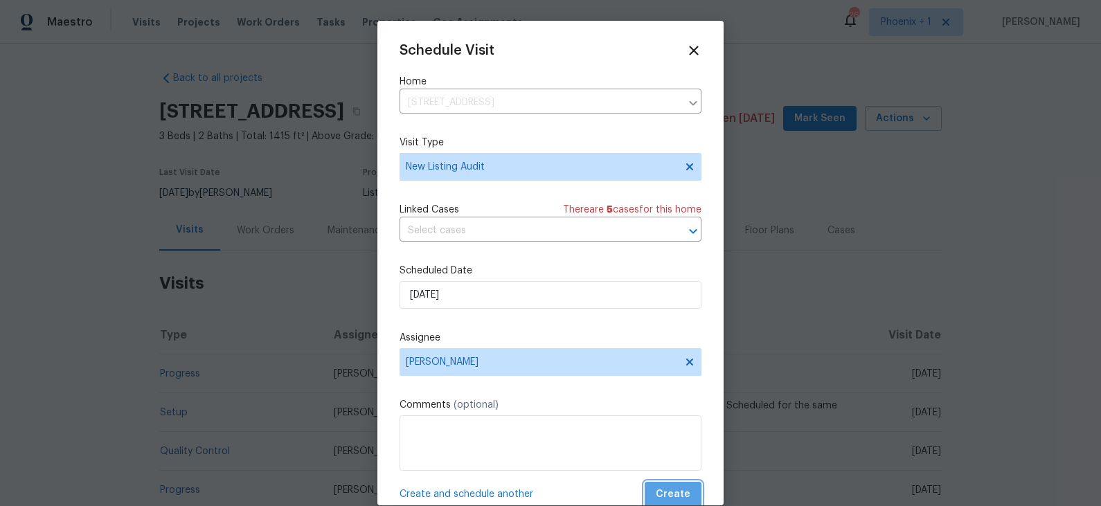
click at [682, 497] on span "Create" at bounding box center [673, 494] width 35 height 17
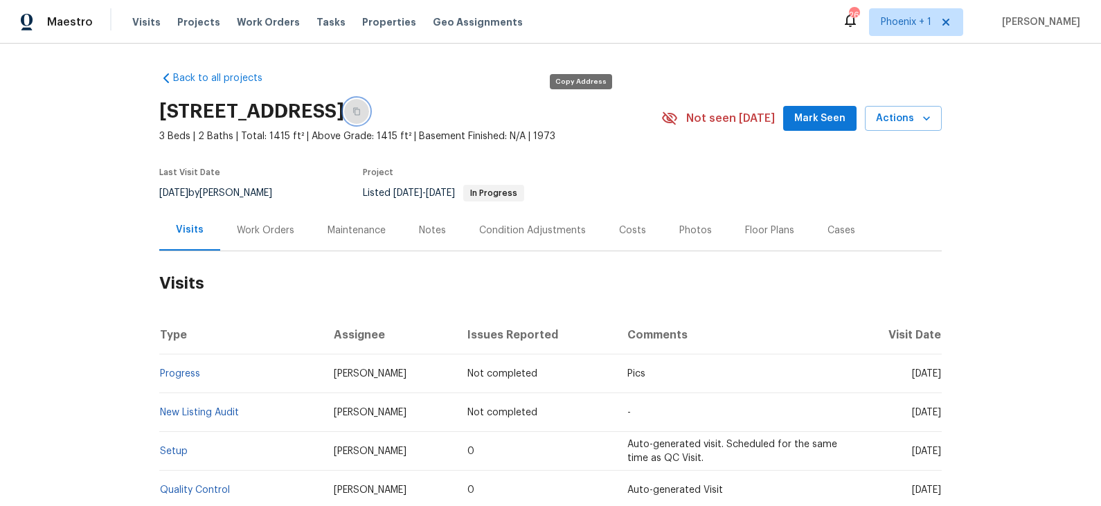
click at [361, 109] on icon "button" at bounding box center [356, 111] width 8 height 8
